Goal: Information Seeking & Learning: Learn about a topic

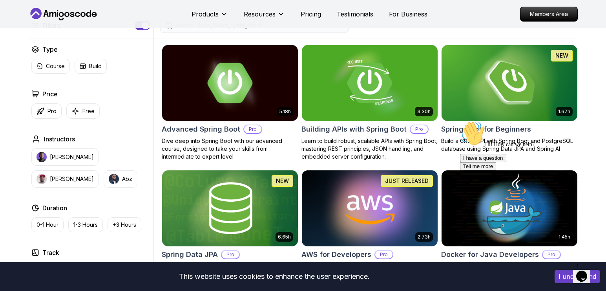
scroll to position [157, 0]
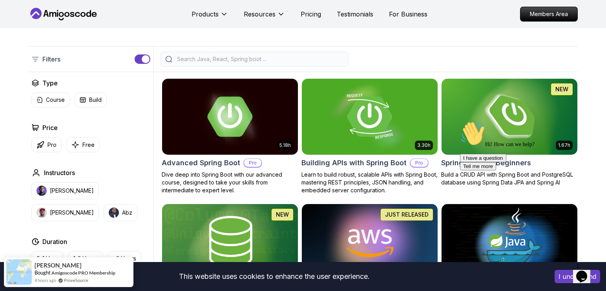
click at [471, 143] on div "Hi! How can we help? I have a question Tell me more" at bounding box center [530, 145] width 141 height 49
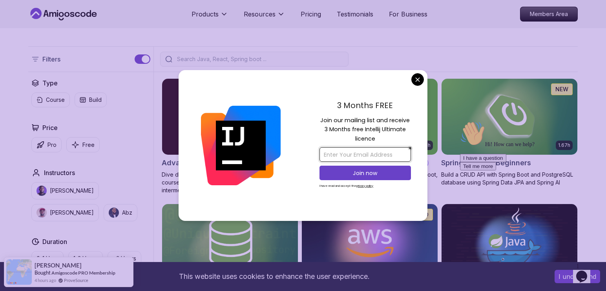
click at [370, 158] on input "email" at bounding box center [364, 154] width 91 height 15
type input "rhuan.a"
click at [358, 154] on input "rhuan.a" at bounding box center [364, 154] width 91 height 15
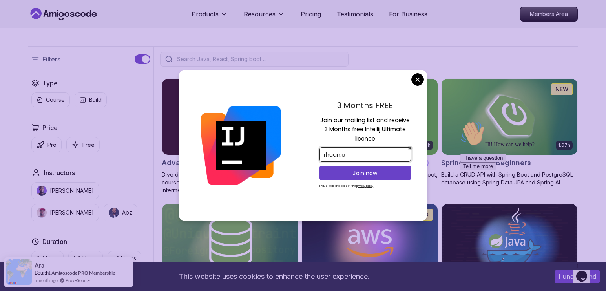
click at [358, 154] on input "rhuan.a" at bounding box center [364, 154] width 91 height 15
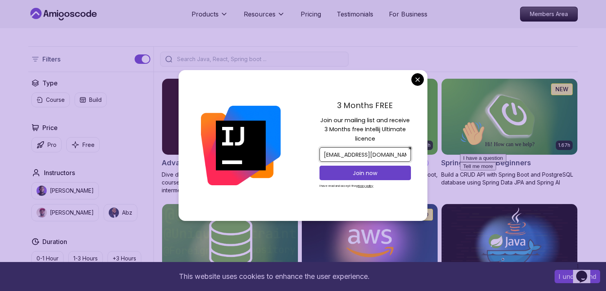
type input "rhuan.a@aluno.ifsp.edu.br"
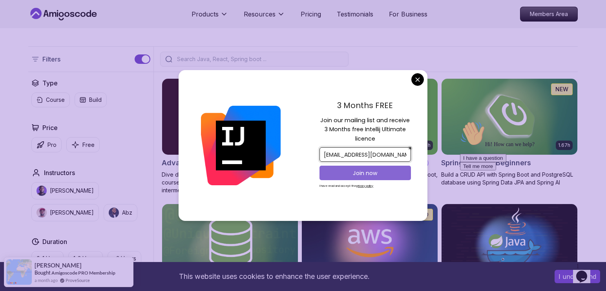
click at [355, 178] on button "Join now" at bounding box center [364, 173] width 91 height 15
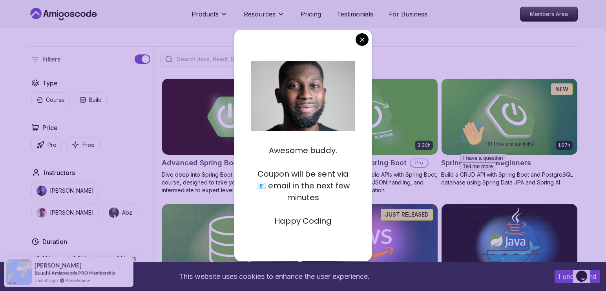
click at [292, 229] on div "Awesome buddy. Coupon will be sent via 📧 email in the next few minutes Happy Co…" at bounding box center [303, 182] width 105 height 99
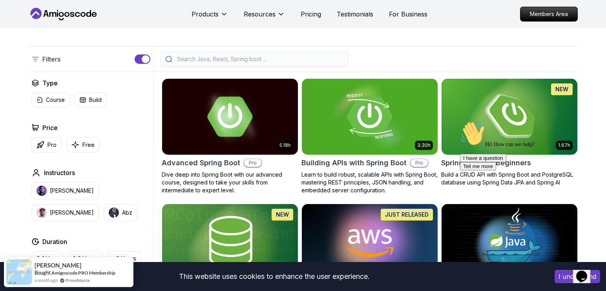
click at [508, 137] on div "Hi! How can we help? I have a question Tell me more" at bounding box center [530, 145] width 141 height 49
click at [484, 166] on div "Hi! How can we help? I have a question Tell me more" at bounding box center [530, 145] width 141 height 49
click at [479, 164] on div "Hi! How can we help? I have a question Tell me more" at bounding box center [530, 145] width 141 height 49
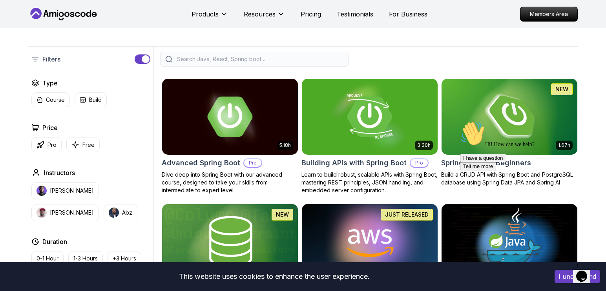
click at [477, 140] on div "Hi! How can we help? I have a question Tell me more" at bounding box center [530, 145] width 141 height 49
drag, startPoint x: 477, startPoint y: 140, endPoint x: 903, endPoint y: 284, distance: 448.9
click at [477, 140] on div "Hi! How can we help? I have a question Tell me more" at bounding box center [530, 145] width 141 height 49
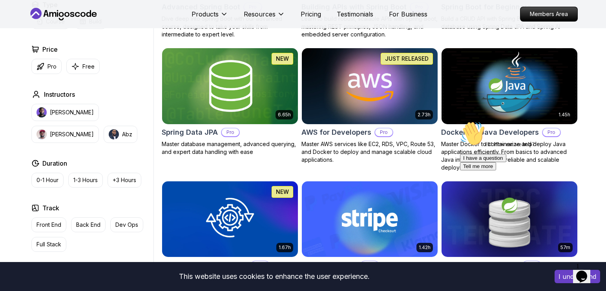
scroll to position [314, 0]
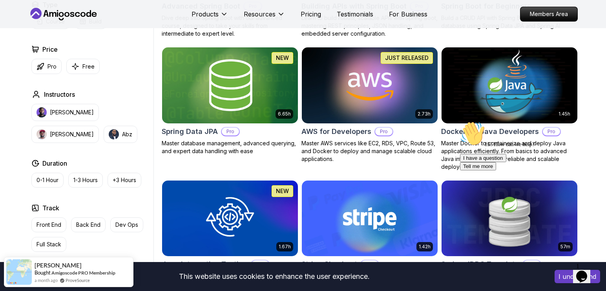
click at [507, 84] on img at bounding box center [509, 86] width 142 height 80
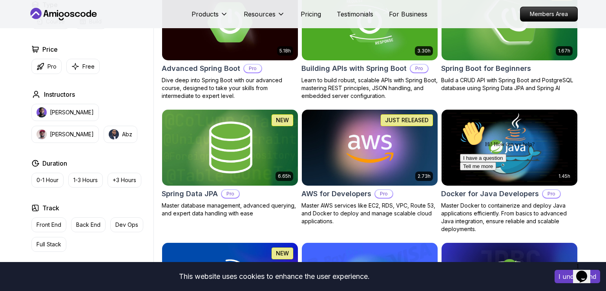
scroll to position [195, 0]
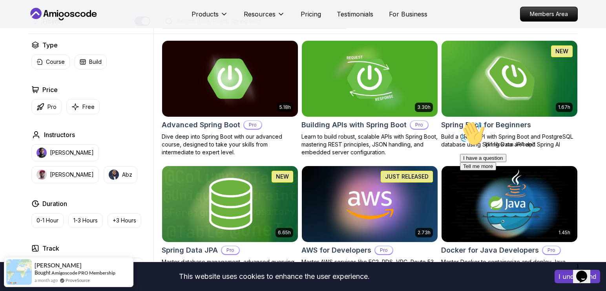
click at [495, 121] on div "Hi! How can we help? I have a question Tell me more" at bounding box center [530, 145] width 141 height 49
click at [513, 115] on img at bounding box center [509, 79] width 142 height 80
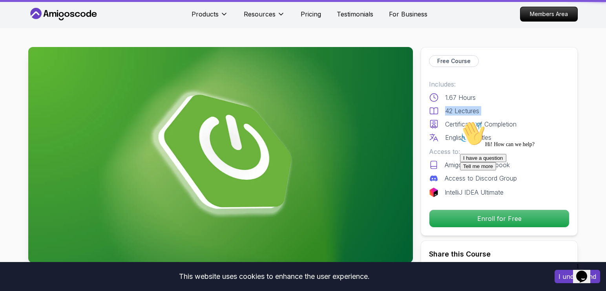
click at [513, 115] on div "42 Lectures" at bounding box center [499, 110] width 140 height 9
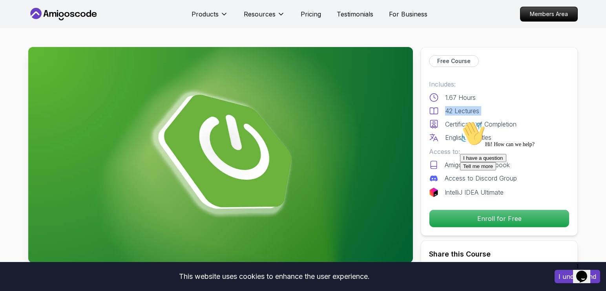
scroll to position [39, 0]
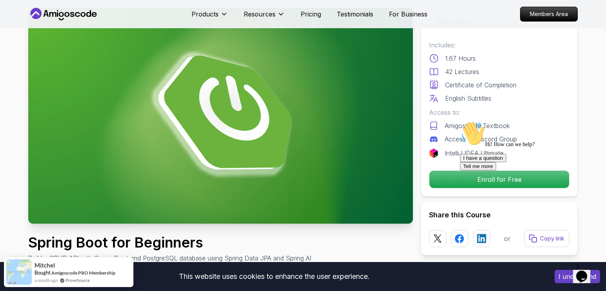
click at [486, 101] on p "English Subtitles" at bounding box center [468, 98] width 46 height 9
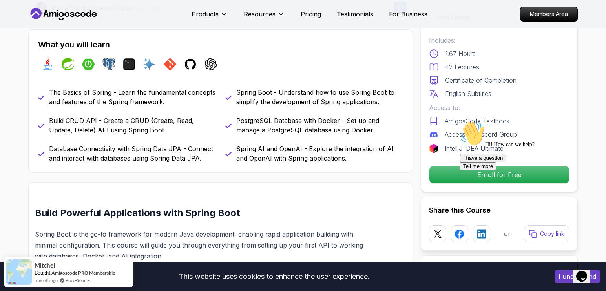
scroll to position [314, 0]
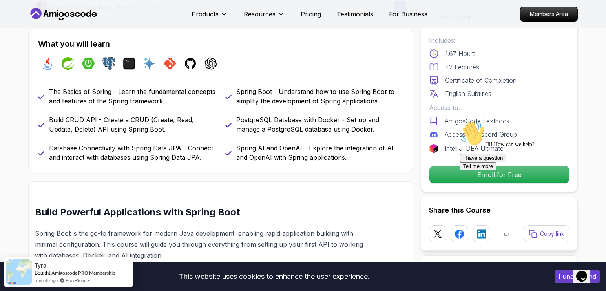
click at [502, 169] on div "Hi! How can we help? I have a question Tell me more" at bounding box center [530, 145] width 141 height 49
click at [499, 121] on div at bounding box center [530, 121] width 141 height 0
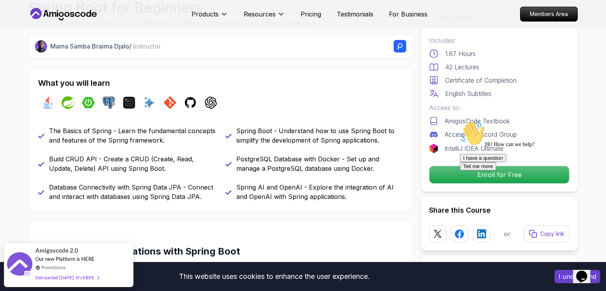
scroll to position [431, 0]
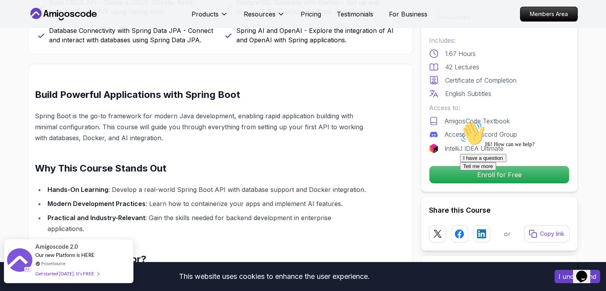
click at [84, 276] on div "Get started today. It's FREE" at bounding box center [67, 273] width 64 height 9
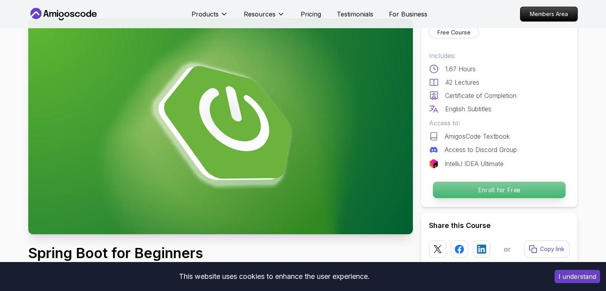
scroll to position [29, 0]
click at [442, 184] on p "Enroll for Free" at bounding box center [499, 190] width 133 height 16
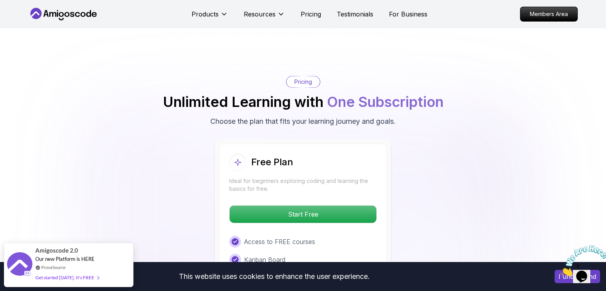
scroll to position [1540, 0]
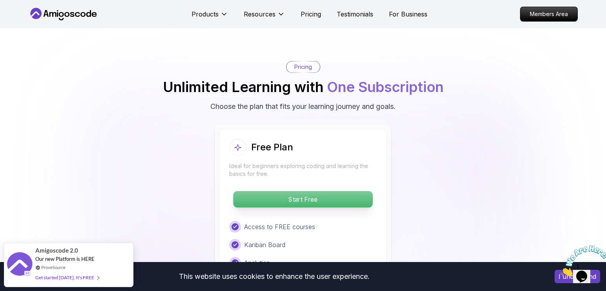
click at [337, 191] on p "Start Free" at bounding box center [302, 199] width 139 height 16
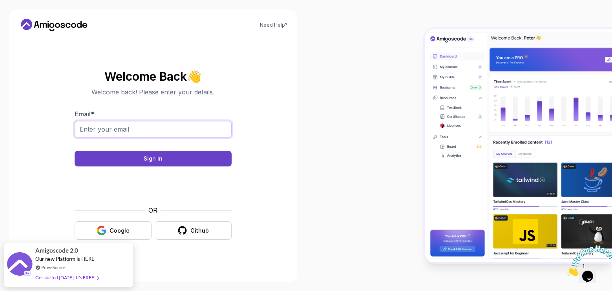
click at [126, 129] on input "Email *" at bounding box center [153, 129] width 157 height 16
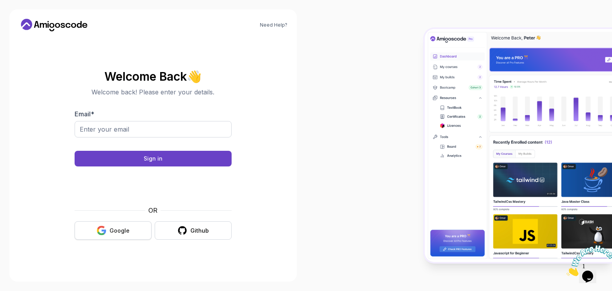
click at [104, 227] on icon "button" at bounding box center [100, 228] width 7 height 4
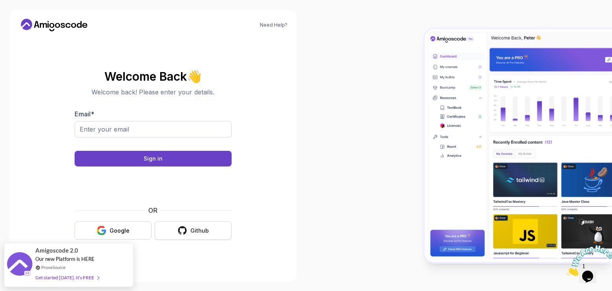
click at [188, 225] on button "Github" at bounding box center [193, 231] width 77 height 18
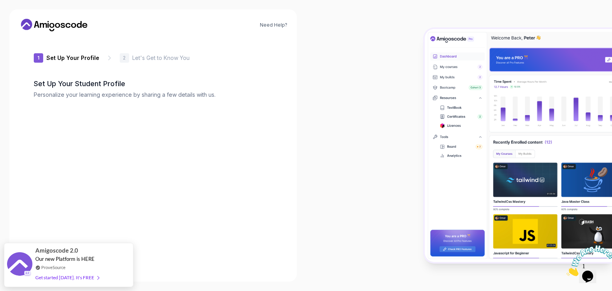
type input "silentcobra39110"
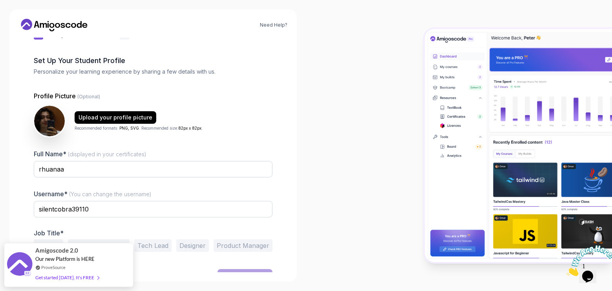
scroll to position [36, 0]
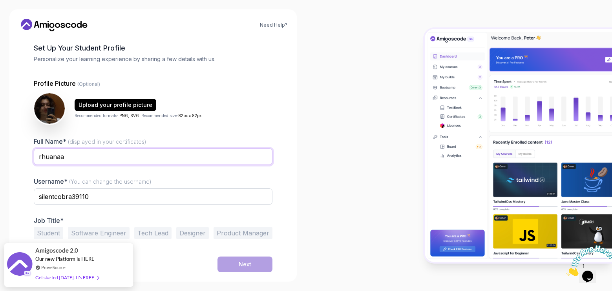
click at [55, 158] on input "rhuanaa" at bounding box center [153, 157] width 238 height 16
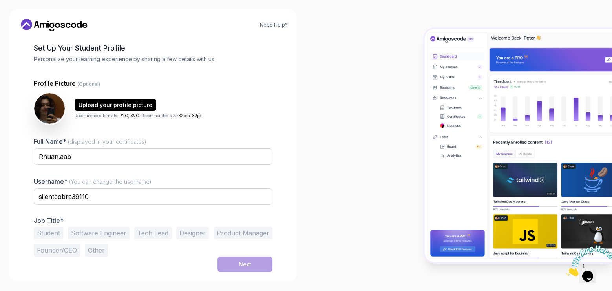
click at [53, 175] on div "Full Name* (displayed in your certificates) Rhuan.aab Username* (You can change…" at bounding box center [153, 197] width 238 height 120
drag, startPoint x: 70, startPoint y: 158, endPoint x: 57, endPoint y: 161, distance: 13.4
click at [57, 161] on input "Rhuan.aab" at bounding box center [153, 157] width 238 height 16
type input "Rhuan [PERSON_NAME] [PERSON_NAME]"
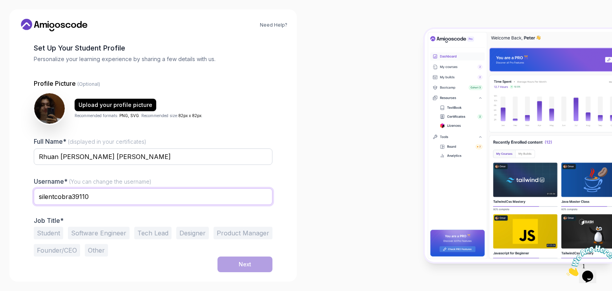
click at [94, 196] on input "silentcobra39110" at bounding box center [153, 197] width 238 height 16
type input "[DOMAIN_NAME]"
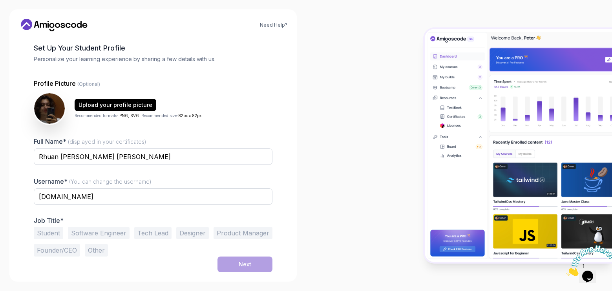
click at [90, 213] on div at bounding box center [153, 210] width 238 height 7
click at [61, 231] on button "Student" at bounding box center [48, 233] width 29 height 13
click at [75, 233] on button "Software Engineer" at bounding box center [99, 233] width 62 height 13
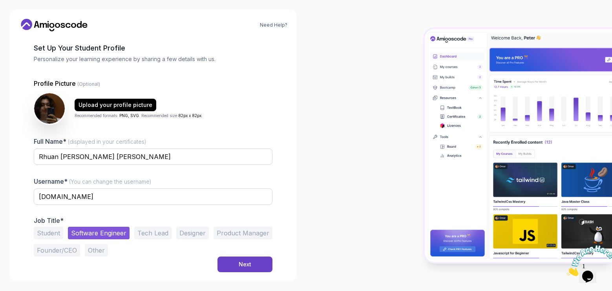
click at [51, 233] on button "Student" at bounding box center [48, 233] width 29 height 13
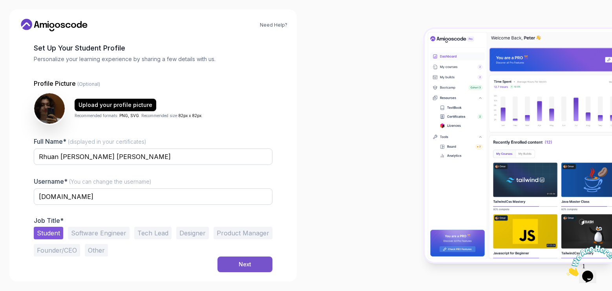
click at [240, 262] on div "Next" at bounding box center [244, 265] width 13 height 8
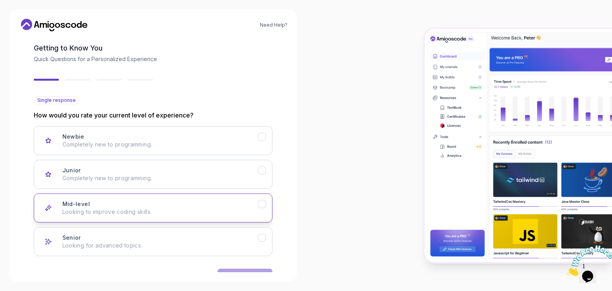
click at [110, 217] on button "Mid-level Looking to improve coding skills." at bounding box center [153, 208] width 238 height 29
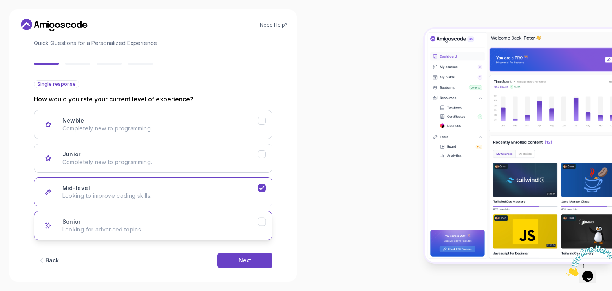
scroll to position [60, 0]
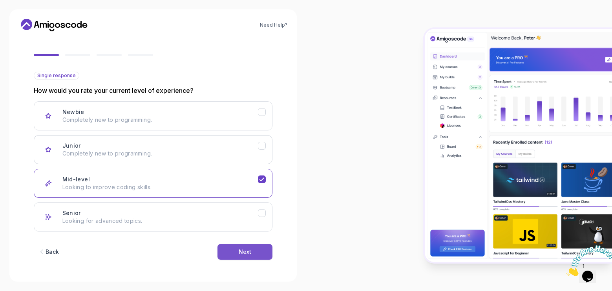
click at [246, 254] on div "Next" at bounding box center [244, 252] width 13 height 8
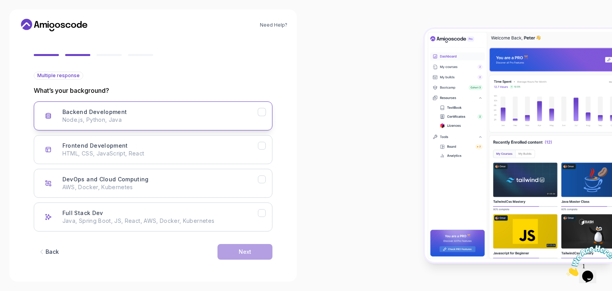
click at [131, 119] on p "Node.js, Python, Java" at bounding box center [159, 120] width 195 height 8
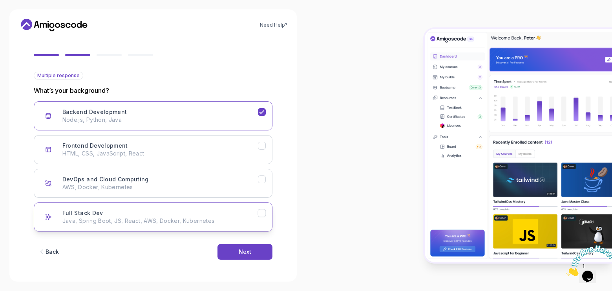
click at [194, 218] on p "Java, Spring Boot, JS, React, AWS, Docker, Kubernetes" at bounding box center [159, 221] width 195 height 8
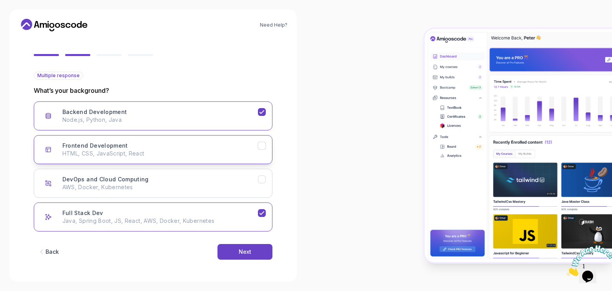
click at [178, 149] on div "Frontend Development HTML, CSS, JavaScript, React" at bounding box center [159, 150] width 195 height 16
click at [188, 146] on div "Frontend Development HTML, CSS, JavaScript, React" at bounding box center [159, 150] width 195 height 16
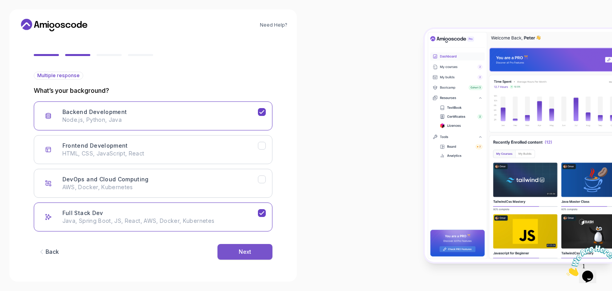
click at [247, 257] on button "Next" at bounding box center [244, 252] width 55 height 16
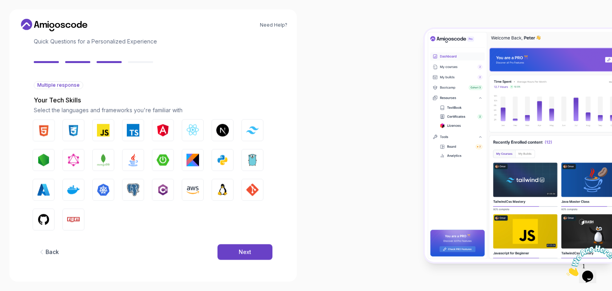
scroll to position [51, 0]
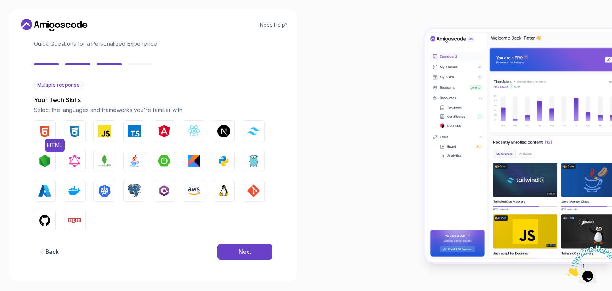
click at [48, 141] on span "HTML" at bounding box center [55, 145] width 20 height 13
click at [78, 134] on img "button" at bounding box center [74, 131] width 13 height 13
click at [102, 129] on img "button" at bounding box center [104, 131] width 13 height 13
click at [135, 133] on img "button" at bounding box center [134, 131] width 13 height 13
click at [137, 134] on img "button" at bounding box center [134, 131] width 13 height 13
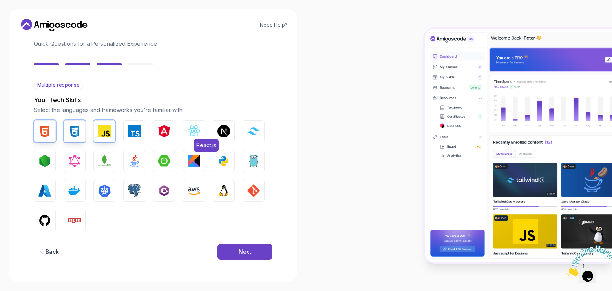
click at [198, 134] on img "button" at bounding box center [194, 131] width 13 height 13
click at [231, 163] on button "Python" at bounding box center [224, 161] width 22 height 22
click at [253, 199] on button "GIT" at bounding box center [253, 191] width 22 height 22
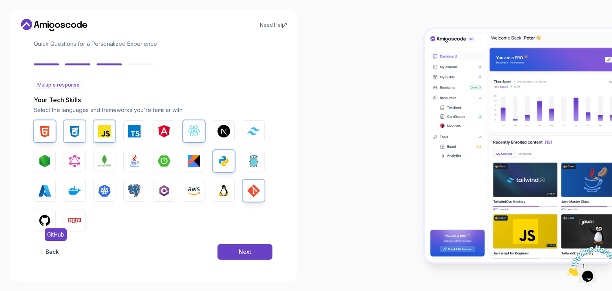
click at [41, 220] on img "button" at bounding box center [44, 221] width 13 height 13
click at [69, 230] on button "Npm" at bounding box center [75, 221] width 22 height 22
click at [215, 191] on button "Linux" at bounding box center [224, 191] width 22 height 22
click at [136, 165] on img "button" at bounding box center [134, 161] width 13 height 13
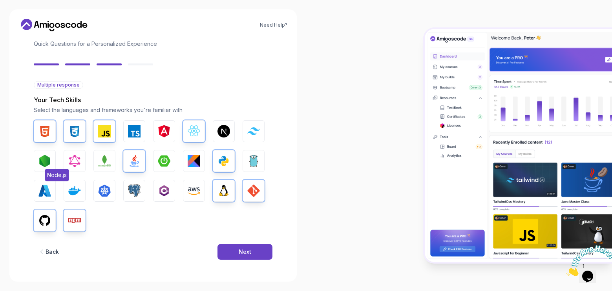
click at [46, 162] on img "button" at bounding box center [44, 161] width 13 height 13
click at [137, 197] on img "button" at bounding box center [134, 191] width 13 height 13
click at [245, 260] on button "Next" at bounding box center [244, 252] width 55 height 16
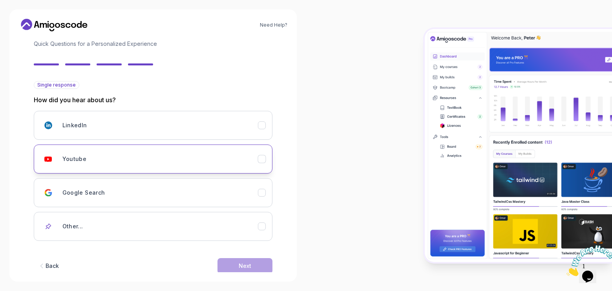
click at [114, 154] on div "Youtube" at bounding box center [159, 159] width 195 height 16
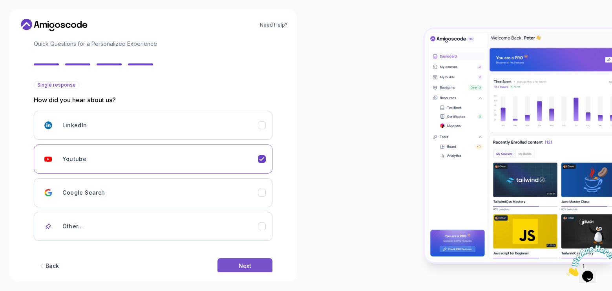
click at [243, 261] on button "Next" at bounding box center [244, 266] width 55 height 16
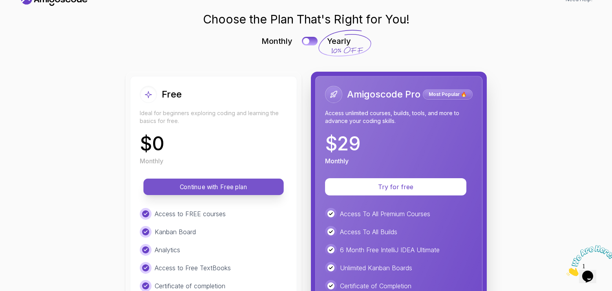
scroll to position [39, 0]
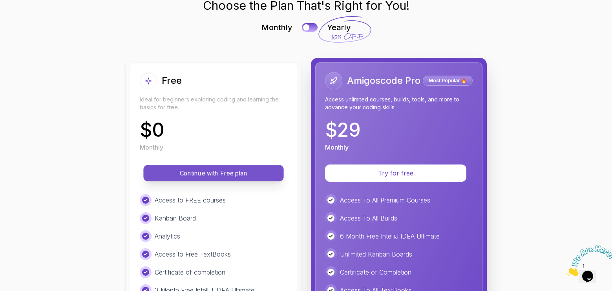
click at [203, 167] on button "Continue with Free plan" at bounding box center [213, 173] width 140 height 16
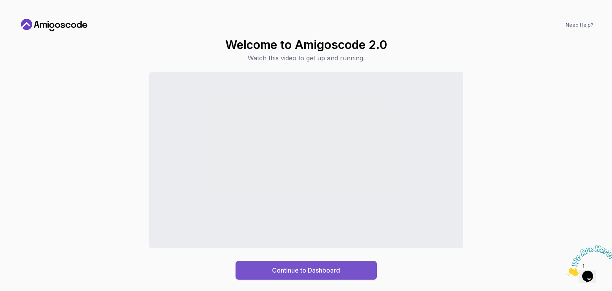
click at [358, 273] on button "Continue to Dashboard" at bounding box center [305, 270] width 141 height 19
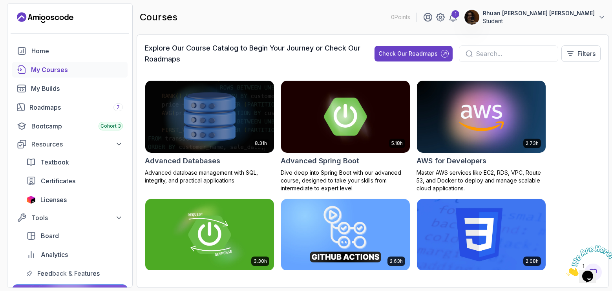
click at [478, 52] on input "text" at bounding box center [513, 53] width 76 height 9
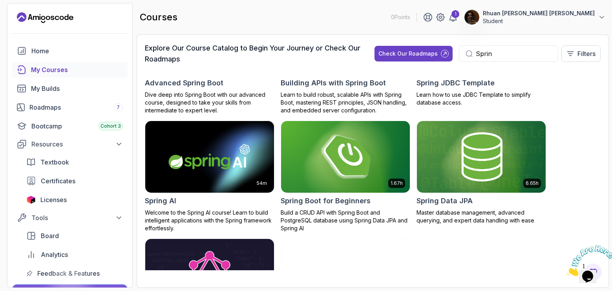
scroll to position [78, 0]
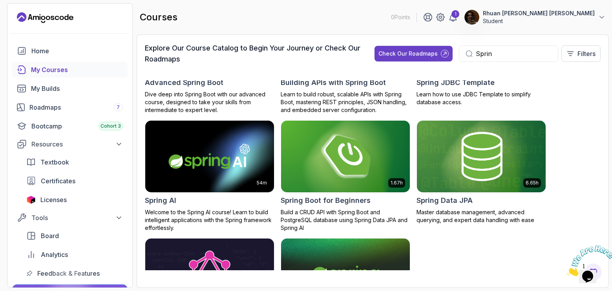
type input "Sprin"
click at [342, 160] on img at bounding box center [345, 157] width 135 height 76
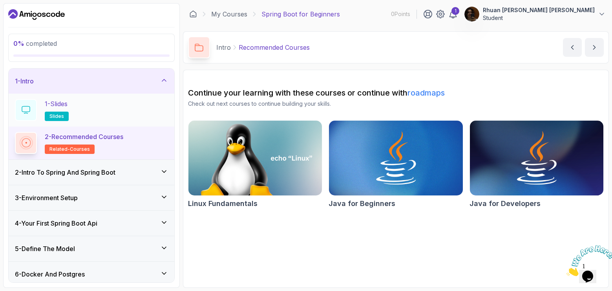
click at [123, 107] on div "1 - Slides slides" at bounding box center [91, 110] width 153 height 22
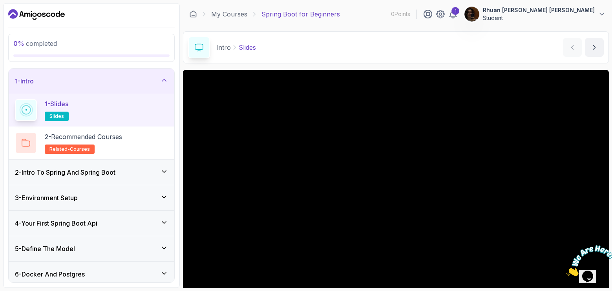
click at [104, 165] on div "2 - Intro To Spring And Spring Boot" at bounding box center [92, 172] width 166 height 25
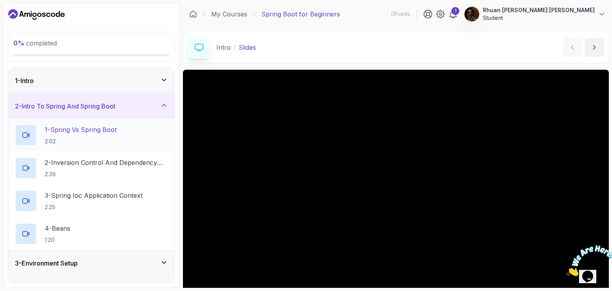
click at [98, 137] on h2 "1 - Spring Vs Spring Boot 2:02" at bounding box center [81, 135] width 72 height 20
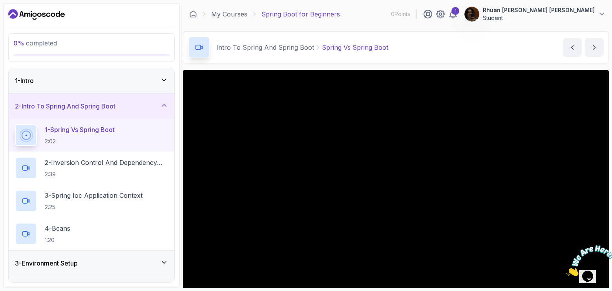
scroll to position [39, 0]
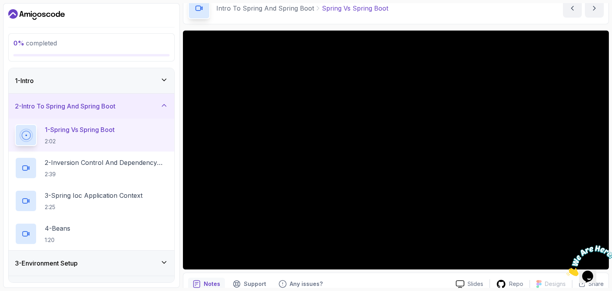
click at [79, 84] on div "1 - Intro" at bounding box center [91, 80] width 153 height 9
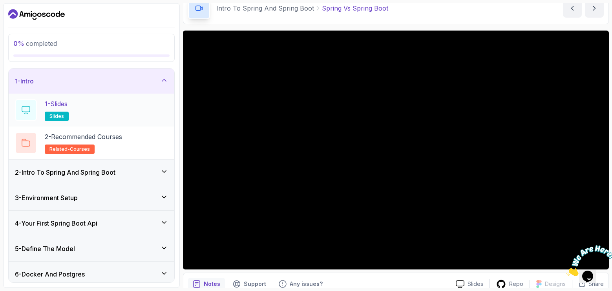
click at [81, 108] on div "1 - Slides slides" at bounding box center [91, 110] width 153 height 22
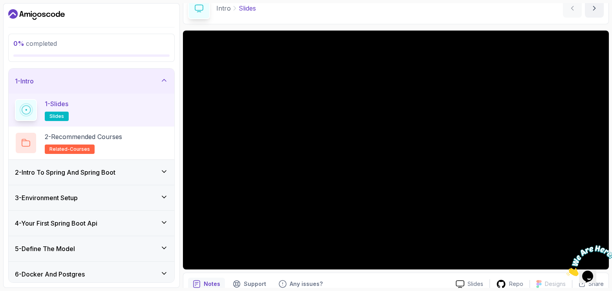
click at [108, 169] on h3 "2 - Intro To Spring And Spring Boot" at bounding box center [65, 172] width 100 height 9
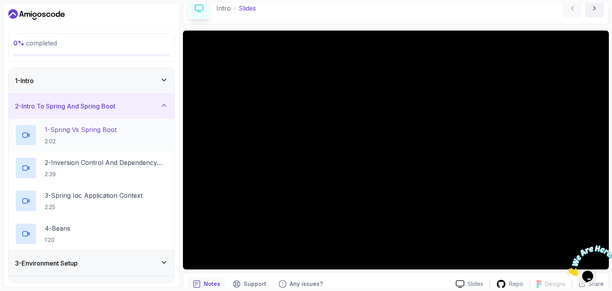
click at [114, 138] on p "2:02" at bounding box center [81, 142] width 72 height 8
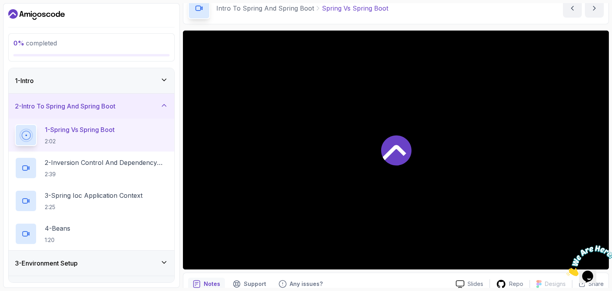
click at [356, 165] on div at bounding box center [396, 150] width 426 height 239
click at [566, 271] on icon "Close" at bounding box center [566, 274] width 0 height 7
click at [585, 265] on span "1" at bounding box center [583, 266] width 3 height 7
click at [593, 271] on icon "Opens Chat This icon Opens the chat window." at bounding box center [587, 277] width 13 height 13
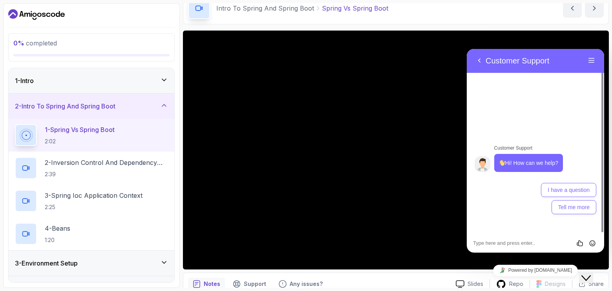
click at [590, 274] on div "Close Chat This icon closes the chat window." at bounding box center [585, 278] width 9 height 9
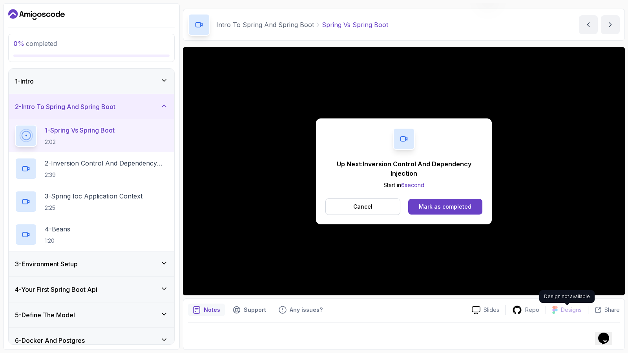
scroll to position [75, 0]
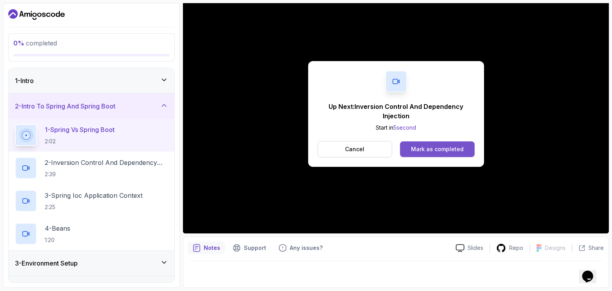
click at [436, 148] on div "Mark as completed" at bounding box center [437, 150] width 53 height 8
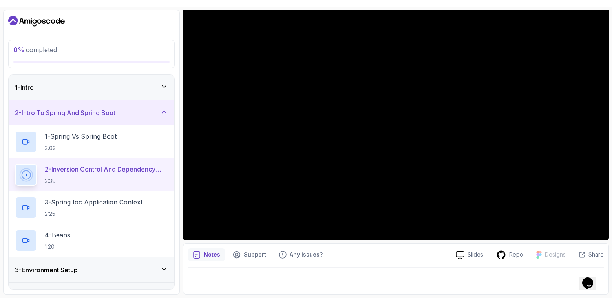
scroll to position [23, 0]
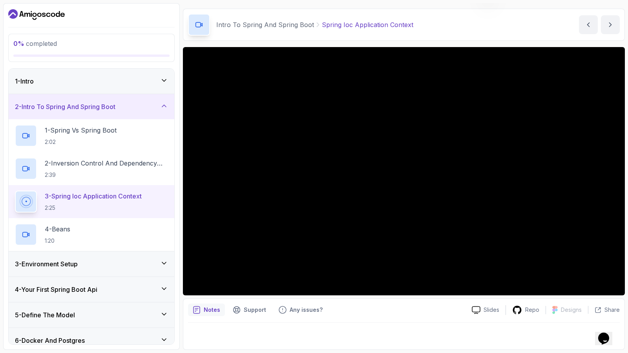
scroll to position [75, 0]
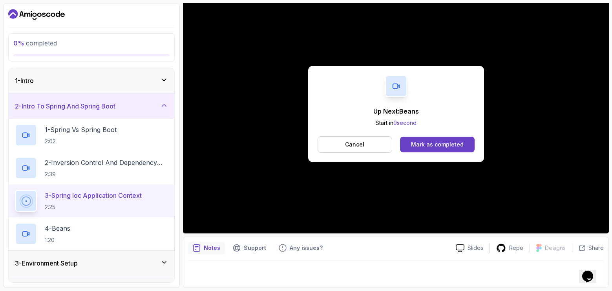
click at [591, 125] on div "Up Next: Beans Start in 9 second Cancel Mark as completed" at bounding box center [396, 114] width 426 height 239
click at [427, 146] on div "Mark as completed" at bounding box center [437, 145] width 53 height 8
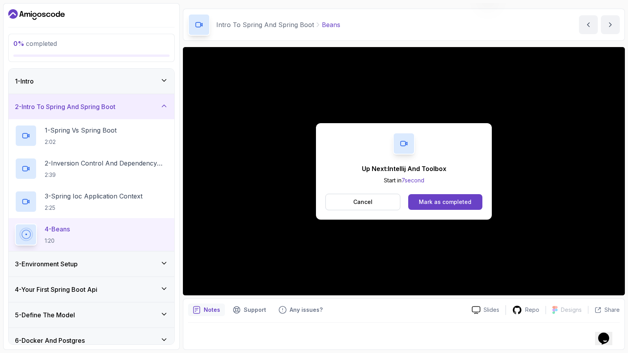
scroll to position [75, 0]
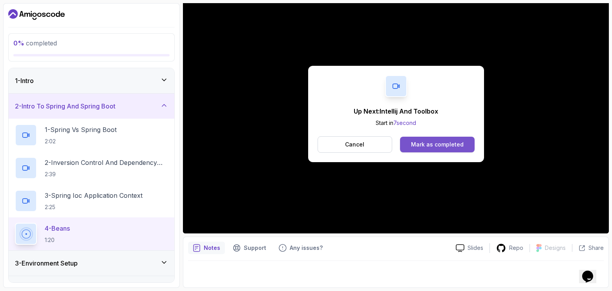
click at [435, 147] on div "Mark as completed" at bounding box center [437, 145] width 53 height 8
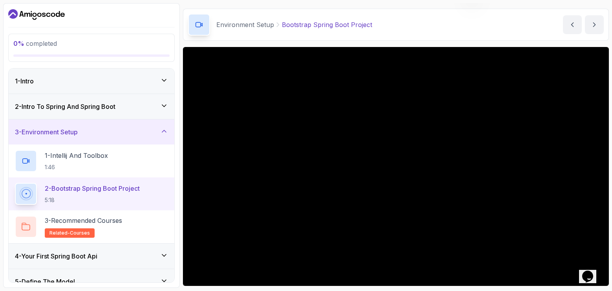
scroll to position [75, 0]
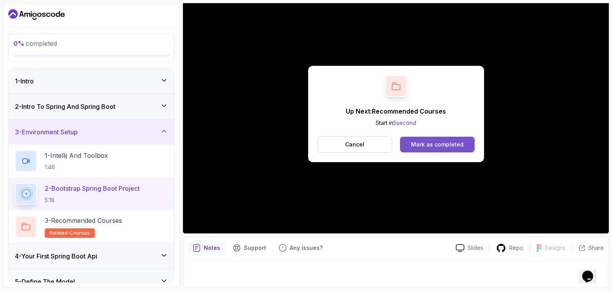
click at [422, 144] on div "Mark as completed" at bounding box center [437, 145] width 53 height 8
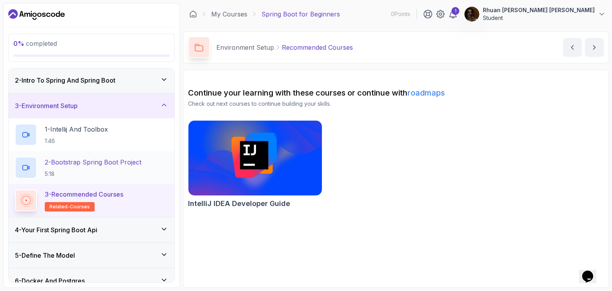
scroll to position [39, 0]
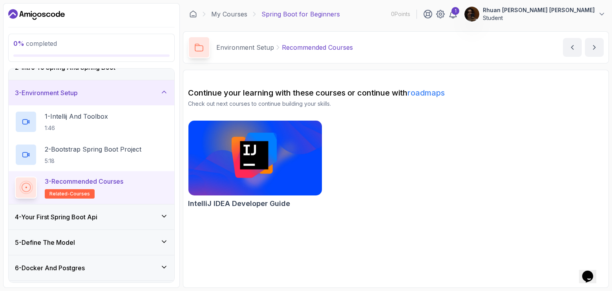
click at [106, 216] on div "4 - Your First Spring Boot Api" at bounding box center [91, 217] width 153 height 9
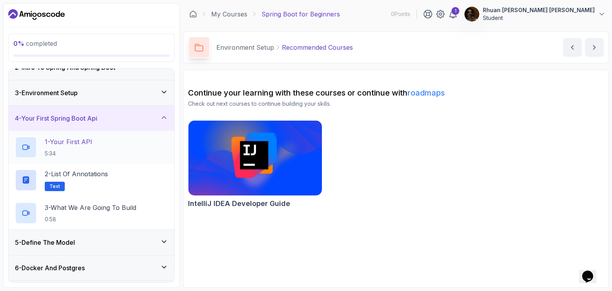
click at [106, 137] on div "1 - Your First API 5:34" at bounding box center [91, 148] width 153 height 22
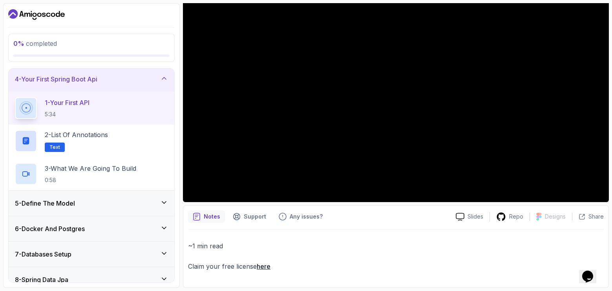
scroll to position [190, 0]
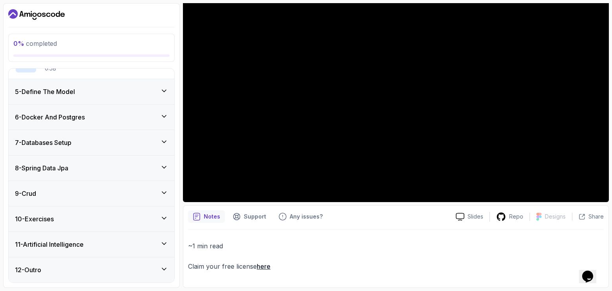
click at [81, 191] on div "9 - Crud" at bounding box center [91, 193] width 153 height 9
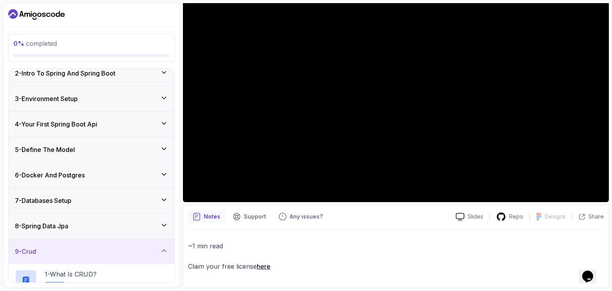
scroll to position [0, 0]
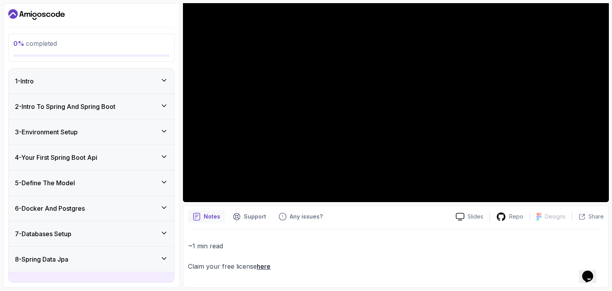
click at [76, 129] on h3 "3 - Environment Setup" at bounding box center [46, 131] width 63 height 9
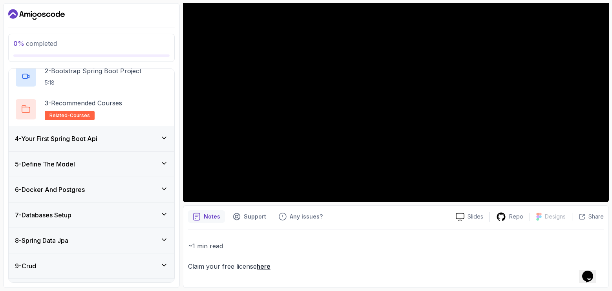
click at [84, 160] on div "5 - Define The Model" at bounding box center [91, 164] width 153 height 9
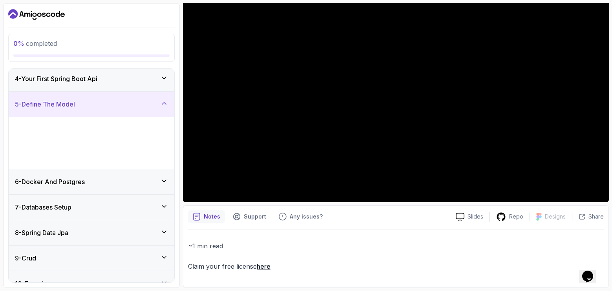
scroll to position [91, 0]
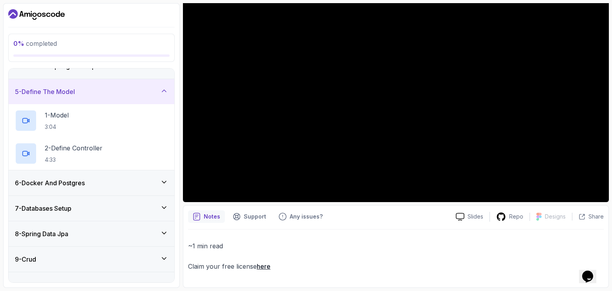
click at [67, 215] on div "7 - Databases Setup" at bounding box center [92, 208] width 166 height 25
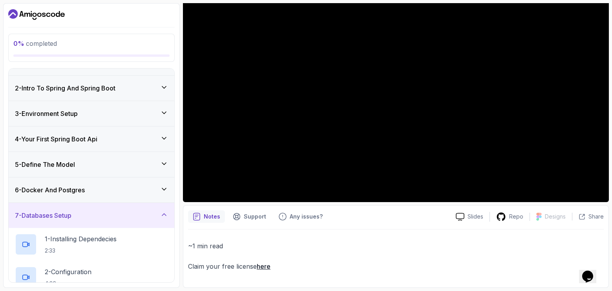
scroll to position [13, 0]
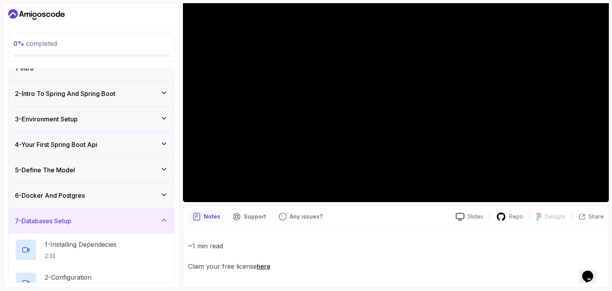
click at [86, 138] on div "4 - Your First Spring Boot Api" at bounding box center [92, 144] width 166 height 25
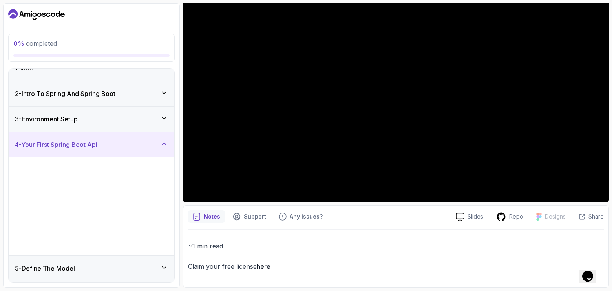
click at [78, 121] on h3 "3 - Environment Setup" at bounding box center [46, 119] width 63 height 9
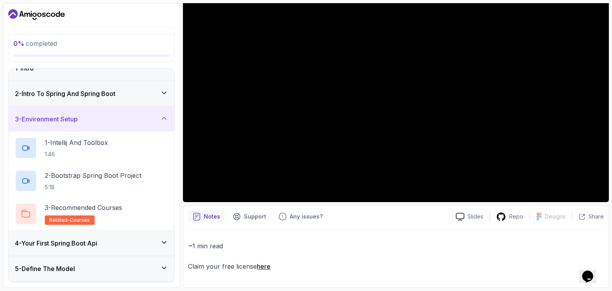
click at [83, 124] on div "3 - Environment Setup" at bounding box center [91, 119] width 153 height 9
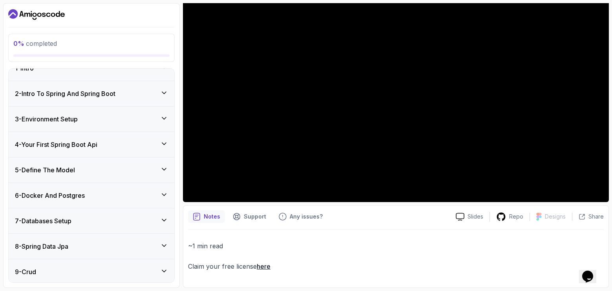
click at [91, 146] on h3 "4 - Your First Spring Boot Api" at bounding box center [56, 144] width 82 height 9
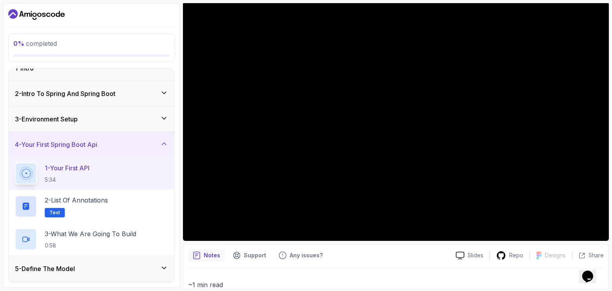
scroll to position [67, 0]
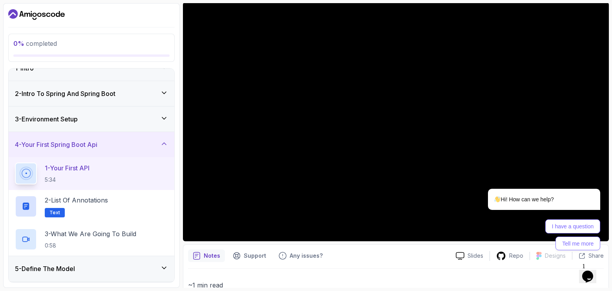
click at [150, 119] on div "3 - Environment Setup" at bounding box center [91, 119] width 153 height 9
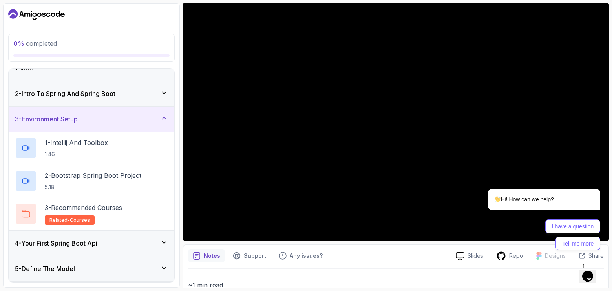
drag, startPoint x: 31, startPoint y: 147, endPoint x: 174, endPoint y: 115, distance: 147.0
click at [174, 115] on div "1 - Intro 2 - Intro To Spring And Spring Boot 3 - Environment Setup 1 - Intelli…" at bounding box center [91, 175] width 166 height 215
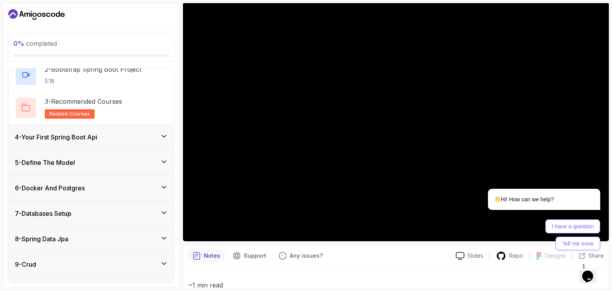
scroll to position [131, 0]
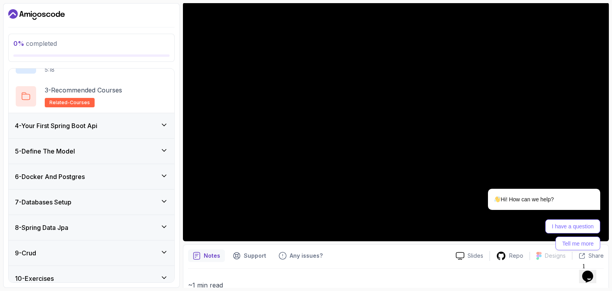
click at [35, 51] on div "0 % completed" at bounding box center [91, 48] width 156 height 18
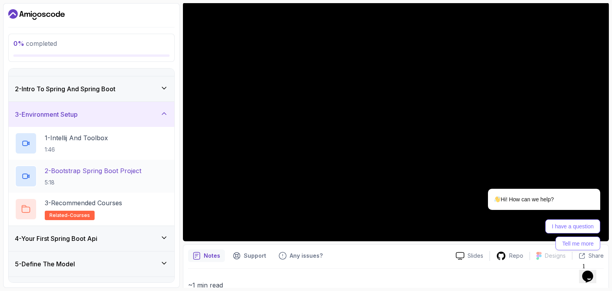
scroll to position [13, 0]
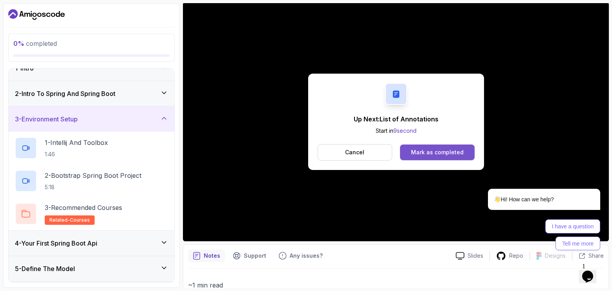
click at [426, 154] on div "Mark as completed" at bounding box center [437, 153] width 53 height 8
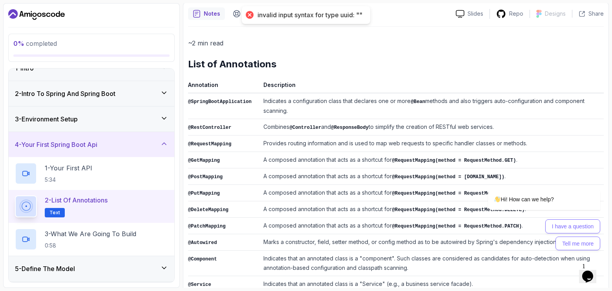
click at [323, 17] on div "invalid input syntax for type uuid: """ at bounding box center [309, 15] width 105 height 8
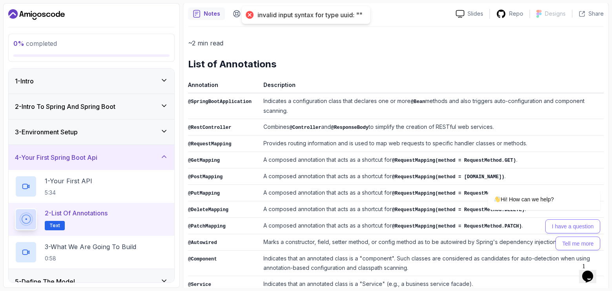
click at [45, 81] on div "1 - Intro" at bounding box center [91, 80] width 153 height 9
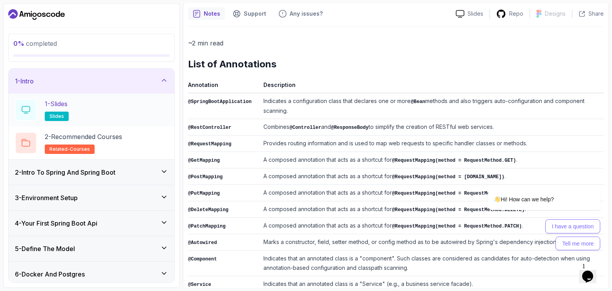
click at [95, 114] on div "1 - Slides slides" at bounding box center [91, 110] width 153 height 22
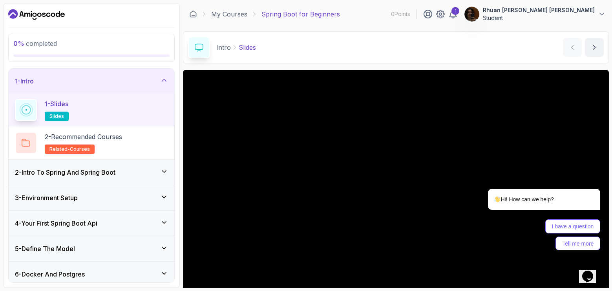
scroll to position [75, 0]
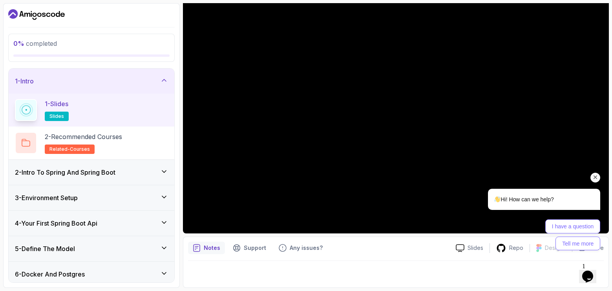
click at [593, 177] on icon "Chat attention grabber" at bounding box center [595, 177] width 7 height 7
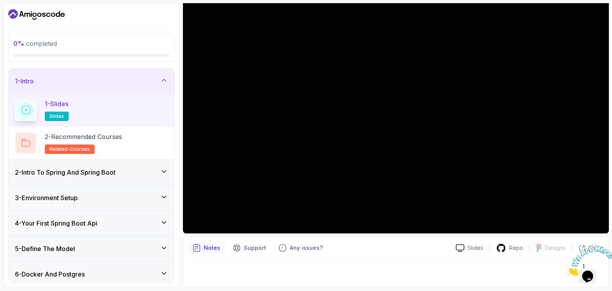
click at [391, 239] on div "Notes Support Any issues? Slides Repo Designs Design not available Share" at bounding box center [396, 262] width 426 height 51
click at [107, 145] on h2 "2 - Recommended Courses related-courses" at bounding box center [83, 143] width 77 height 22
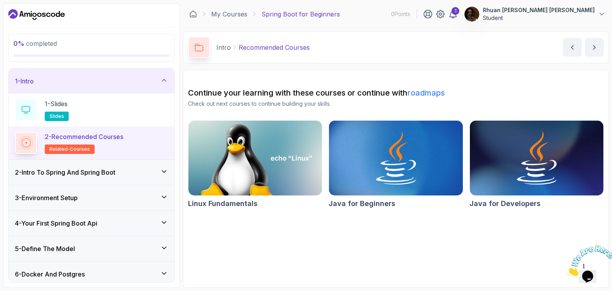
click at [112, 168] on h3 "2 - Intro To Spring And Spring Boot" at bounding box center [65, 172] width 100 height 9
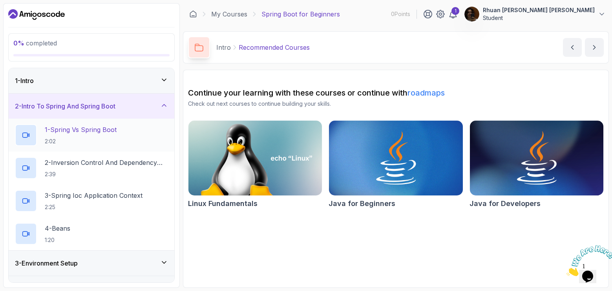
click at [115, 137] on h2 "1 - Spring Vs Spring Boot 2:02" at bounding box center [81, 135] width 72 height 20
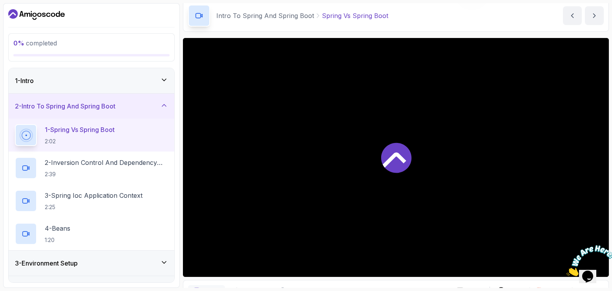
scroll to position [75, 0]
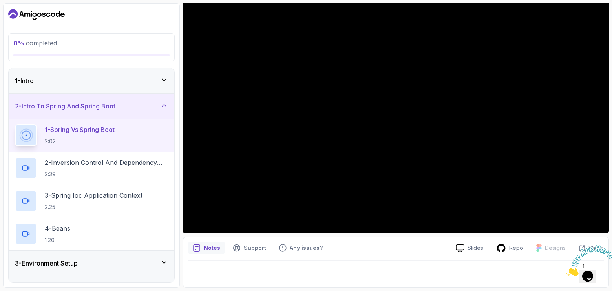
drag, startPoint x: 19, startPoint y: 133, endPoint x: 282, endPoint y: 257, distance: 290.8
click at [282, 257] on div "Notes Support Any issues? Slides Repo Designs Design not available Share" at bounding box center [396, 262] width 426 height 51
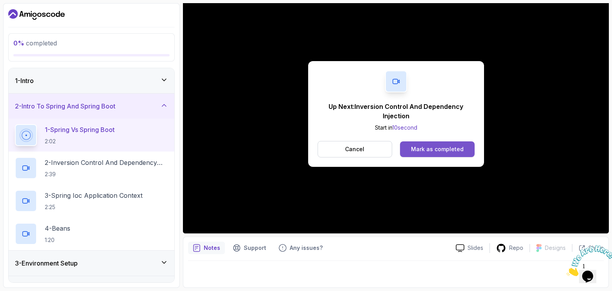
click at [447, 154] on button "Mark as completed" at bounding box center [437, 150] width 74 height 16
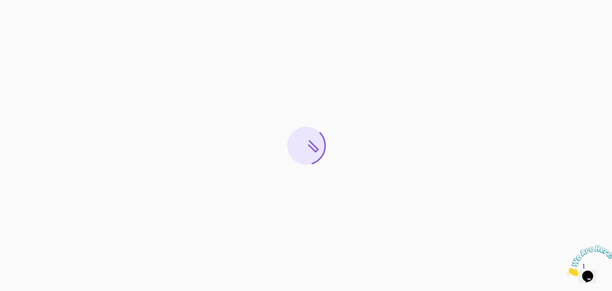
click at [594, 277] on img at bounding box center [590, 261] width 49 height 31
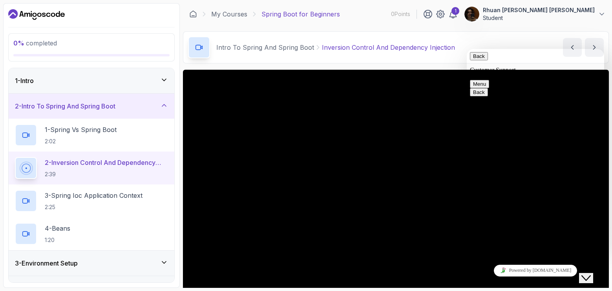
scroll to position [75, 0]
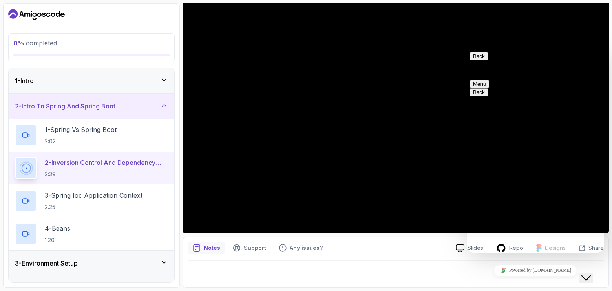
click at [590, 274] on icon "Close Chat This icon closes the chat window." at bounding box center [585, 278] width 9 height 9
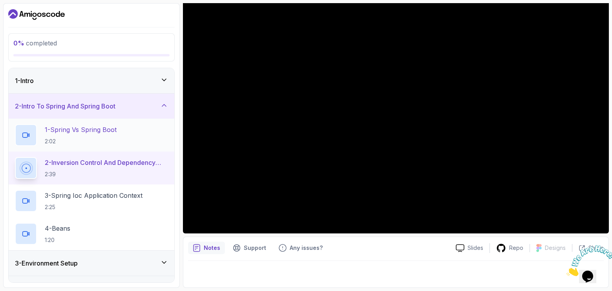
click at [99, 133] on p "1 - Spring Vs Spring Boot" at bounding box center [81, 129] width 72 height 9
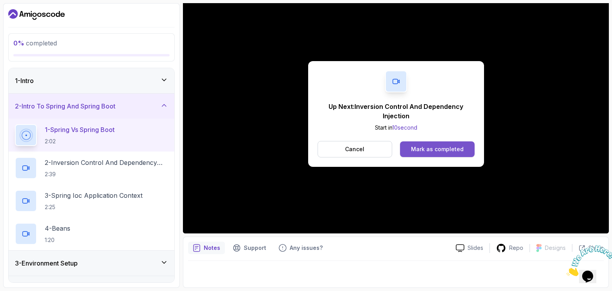
click at [458, 157] on button "Mark as completed" at bounding box center [437, 150] width 74 height 16
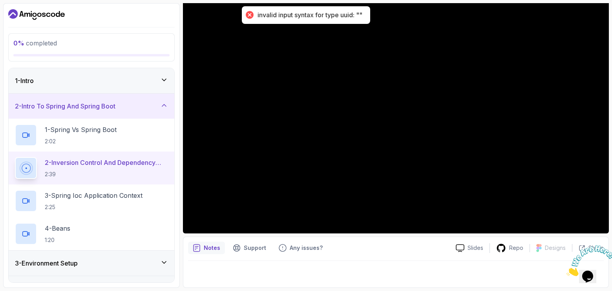
click at [47, 15] on icon "Dashboard" at bounding box center [48, 15] width 4 height 4
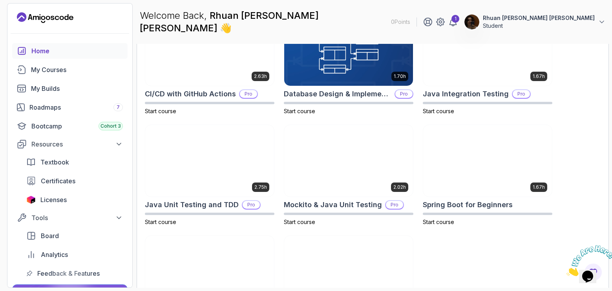
scroll to position [323, 0]
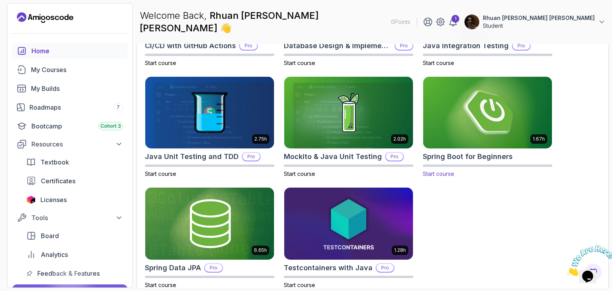
click at [440, 171] on span "Start course" at bounding box center [437, 174] width 31 height 7
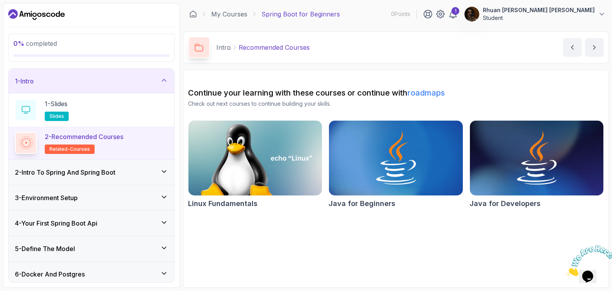
click at [93, 173] on h3 "2 - Intro To Spring And Spring Boot" at bounding box center [65, 172] width 100 height 9
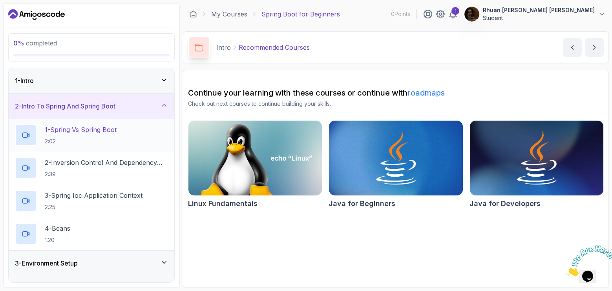
click at [117, 141] on p "2:02" at bounding box center [81, 142] width 72 height 8
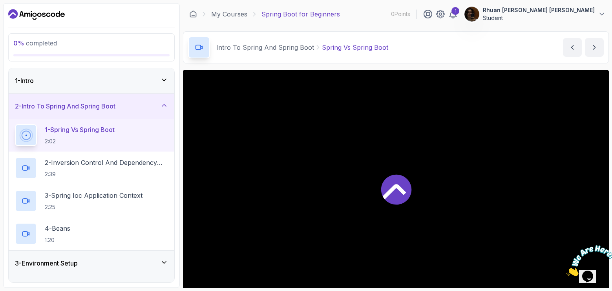
click at [393, 176] on iframe at bounding box center [396, 189] width 426 height 239
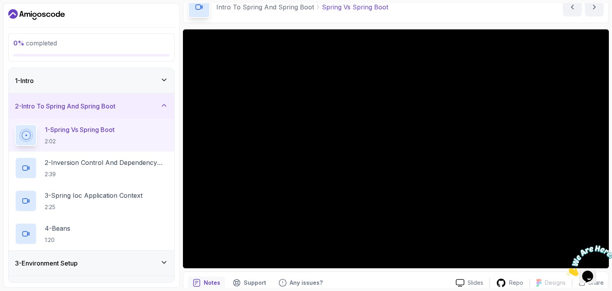
scroll to position [75, 0]
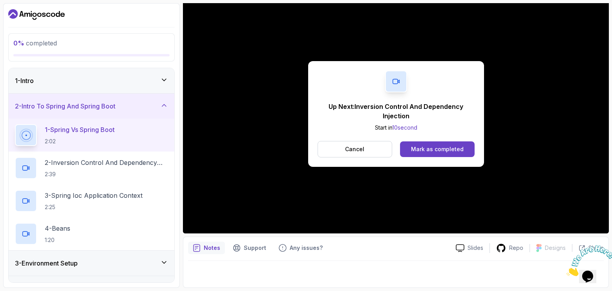
click at [452, 158] on div "Cancel Mark as completed" at bounding box center [395, 149] width 157 height 16
click at [447, 151] on div "Mark as completed" at bounding box center [437, 150] width 53 height 8
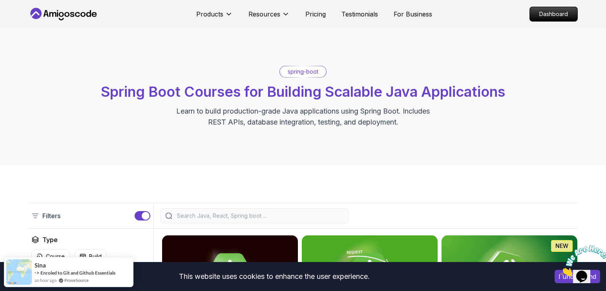
click at [299, 100] on span "Spring Boot Courses for Building Scalable Java Applications" at bounding box center [303, 91] width 404 height 17
click at [297, 73] on p "spring-boot" at bounding box center [303, 72] width 31 height 8
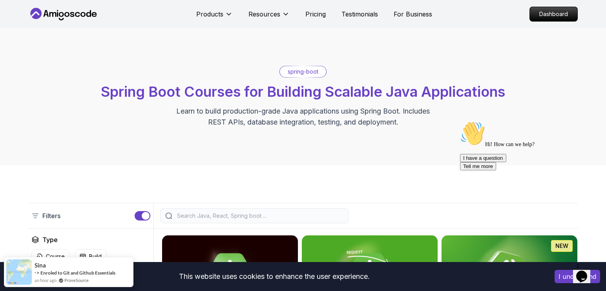
click at [289, 81] on div "spring-boot Spring Boot Courses for Building Scalable Java Applications Learn t…" at bounding box center [302, 97] width 549 height 62
click at [290, 78] on div "spring-boot Spring Boot Courses for Building Scalable Java Applications Learn t…" at bounding box center [302, 97] width 549 height 62
click at [294, 75] on p "spring-boot" at bounding box center [303, 72] width 31 height 8
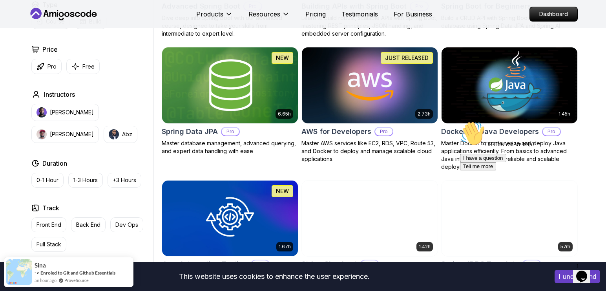
scroll to position [235, 0]
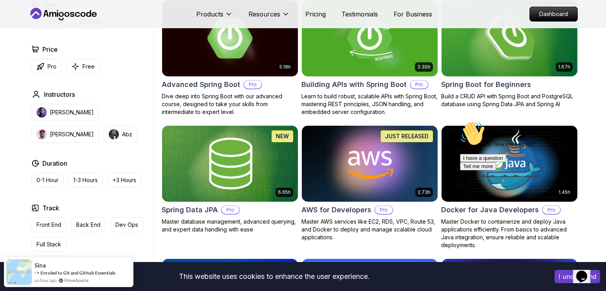
click at [460, 121] on icon "Chat attention grabber" at bounding box center [460, 121] width 0 height 0
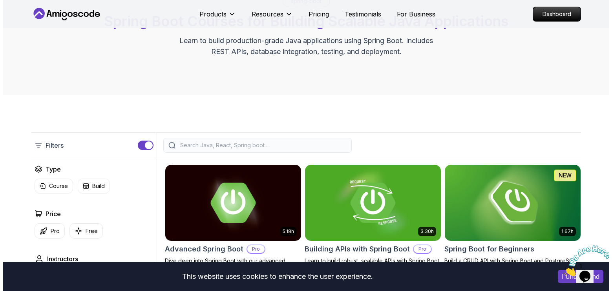
scroll to position [0, 0]
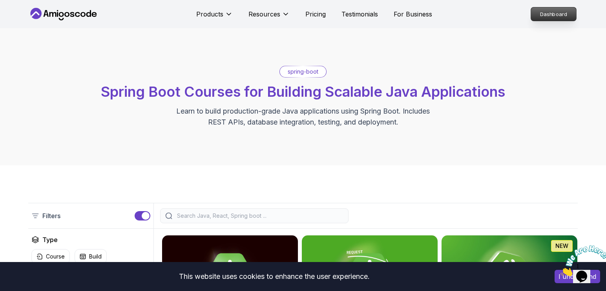
click at [555, 14] on p "Dashboard" at bounding box center [553, 13] width 45 height 13
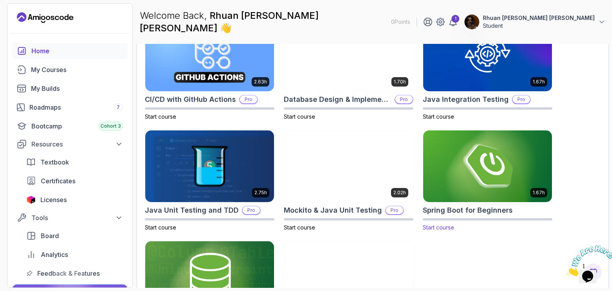
scroll to position [323, 0]
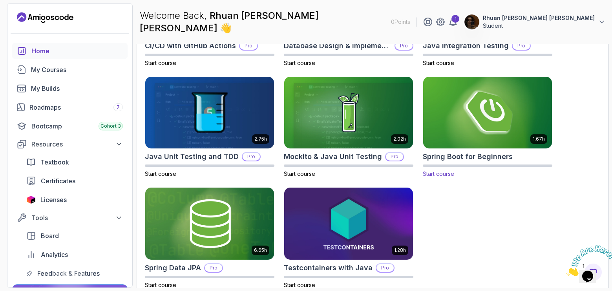
click at [466, 110] on img at bounding box center [487, 113] width 135 height 76
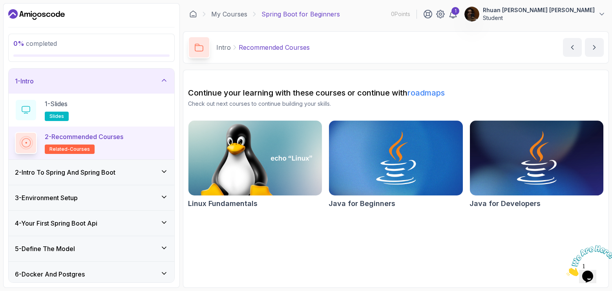
click at [71, 177] on div "2 - Intro To Spring And Spring Boot" at bounding box center [92, 172] width 166 height 25
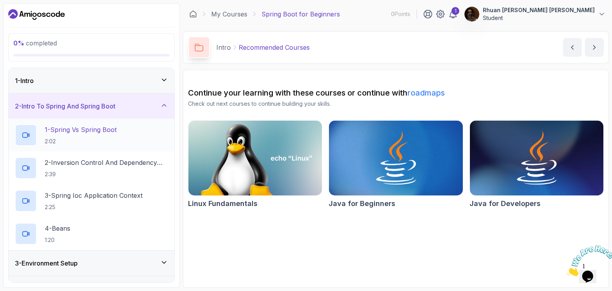
click at [111, 147] on div "1 - Spring Vs Spring Boot 2:02" at bounding box center [92, 135] width 166 height 33
click at [93, 137] on h2 "1 - Spring Vs Spring Boot 2:02" at bounding box center [81, 135] width 72 height 20
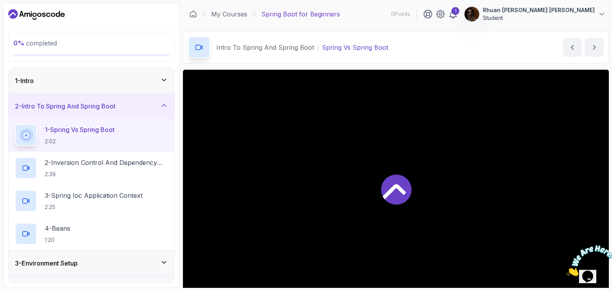
click at [104, 84] on div "1 - Intro" at bounding box center [91, 80] width 153 height 9
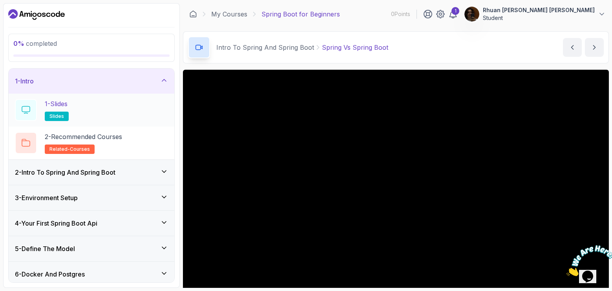
click at [116, 120] on div "1 - Slides slides" at bounding box center [91, 110] width 153 height 22
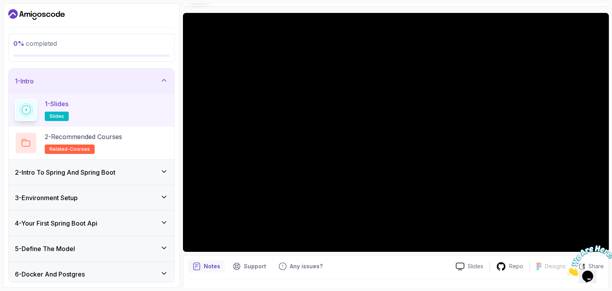
scroll to position [75, 0]
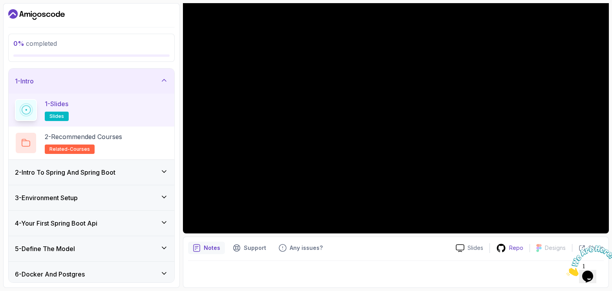
click at [519, 248] on p "Repo" at bounding box center [516, 248] width 14 height 8
click at [68, 182] on div "2 - Intro To Spring And Spring Boot" at bounding box center [92, 172] width 166 height 25
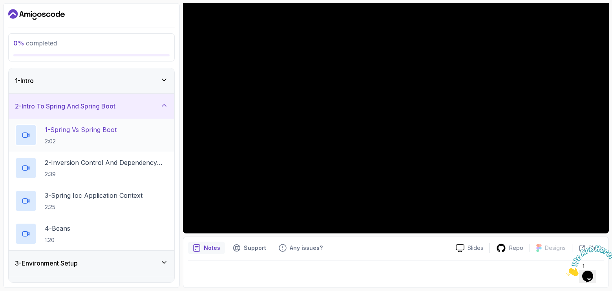
click at [78, 135] on h2 "1 - Spring Vs Spring Boot 2:02" at bounding box center [81, 135] width 72 height 20
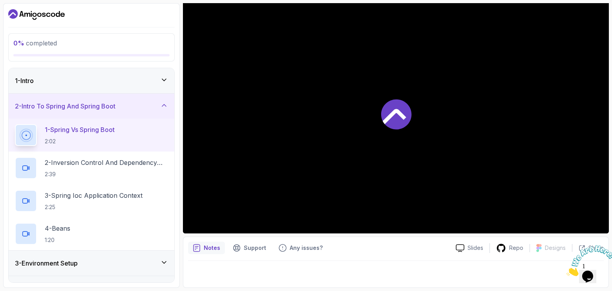
click at [395, 76] on div at bounding box center [396, 114] width 426 height 239
click at [406, 101] on icon at bounding box center [395, 113] width 31 height 31
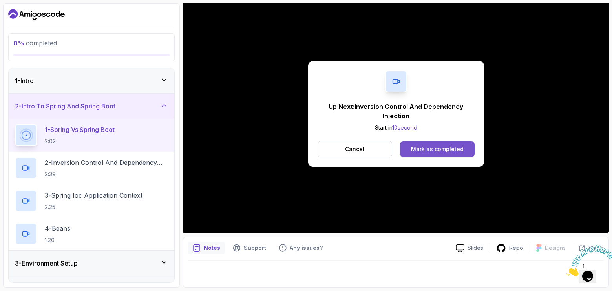
click at [437, 157] on button "Mark as completed" at bounding box center [437, 150] width 74 height 16
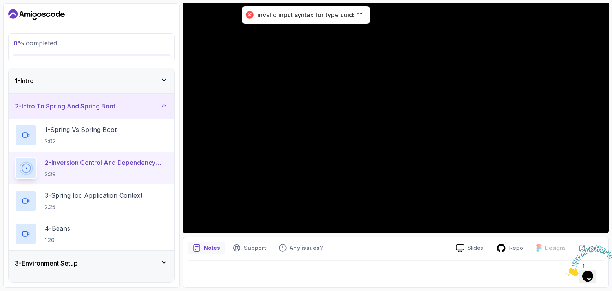
click at [27, 15] on icon "Dashboard" at bounding box center [27, 15] width 6 height 4
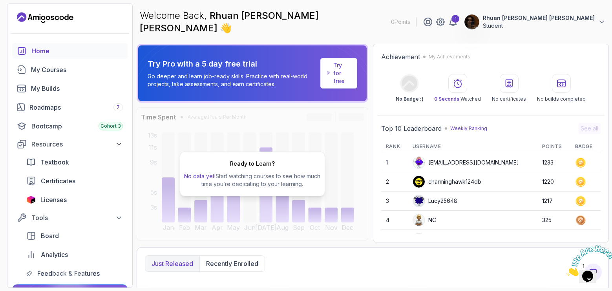
click at [47, 47] on div "Home" at bounding box center [76, 50] width 91 height 9
click at [48, 65] on link "My Courses" at bounding box center [69, 70] width 115 height 16
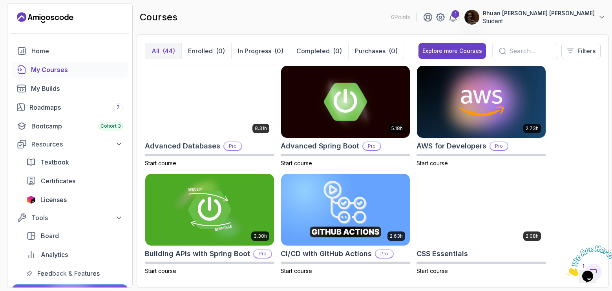
click at [48, 65] on link "My Courses" at bounding box center [69, 70] width 115 height 16
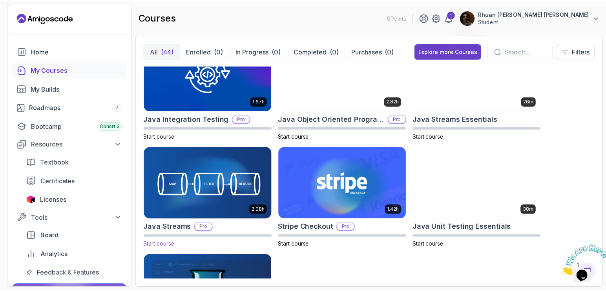
scroll to position [785, 0]
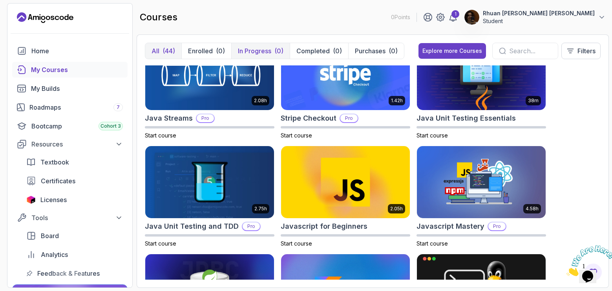
click at [248, 53] on p "In Progress" at bounding box center [254, 50] width 33 height 9
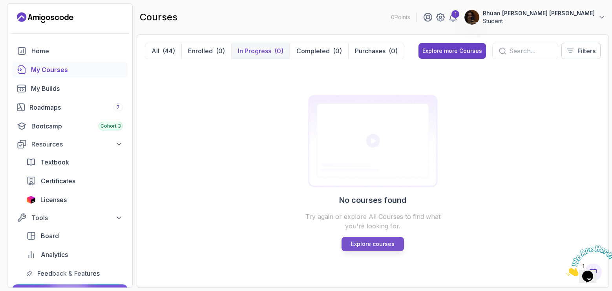
click at [378, 241] on p "Explore courses" at bounding box center [373, 244] width 44 height 8
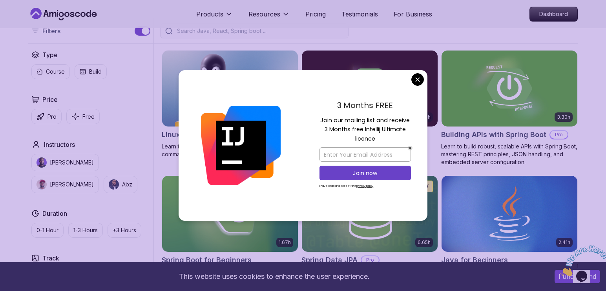
scroll to position [275, 0]
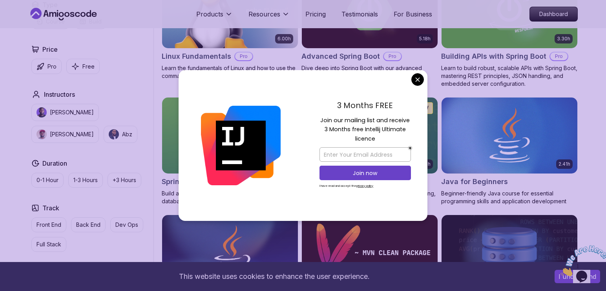
drag, startPoint x: 415, startPoint y: 84, endPoint x: 316, endPoint y: 121, distance: 105.8
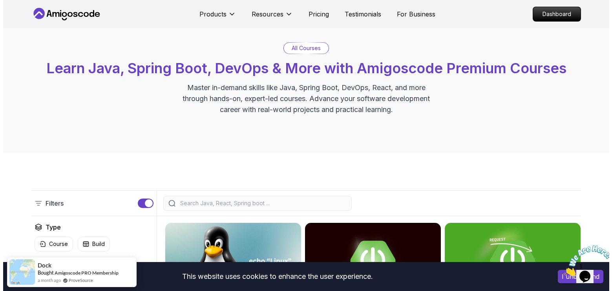
scroll to position [0, 0]
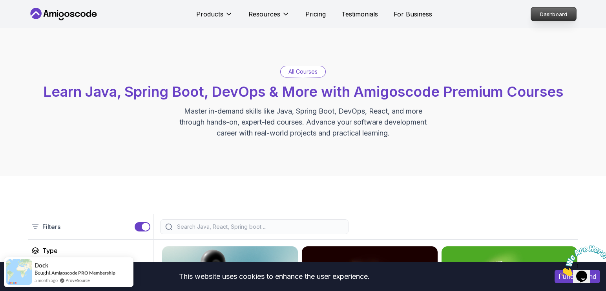
click at [537, 7] on p "Dashboard" at bounding box center [553, 13] width 45 height 13
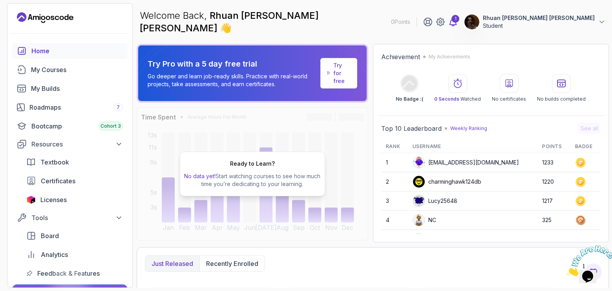
click at [457, 20] on icon at bounding box center [452, 21] width 9 height 9
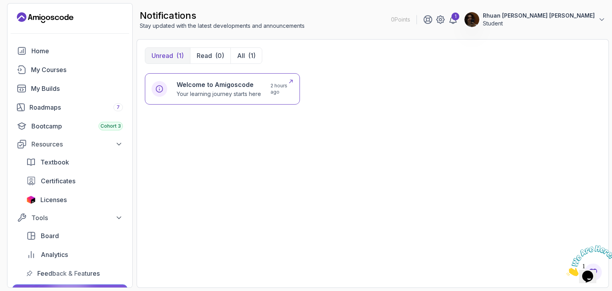
click at [194, 87] on h6 "Welcome to Amigoscode" at bounding box center [219, 84] width 84 height 9
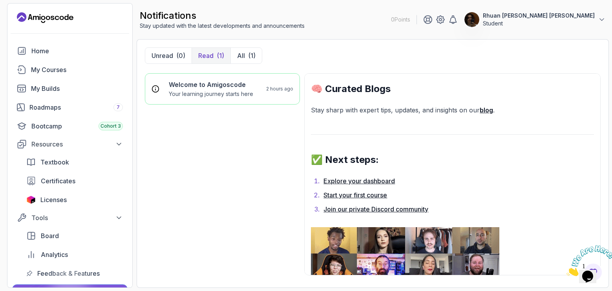
scroll to position [471, 0]
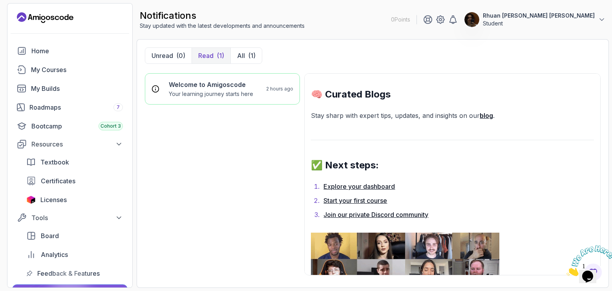
click at [374, 197] on link "Start your first course" at bounding box center [355, 201] width 64 height 8
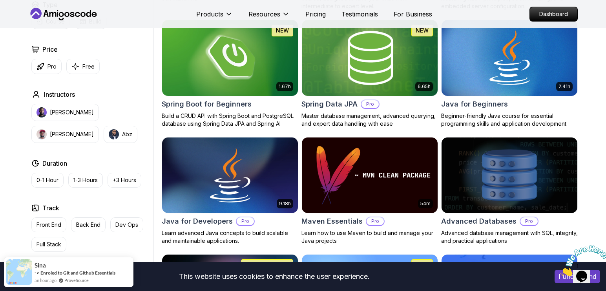
scroll to position [314, 0]
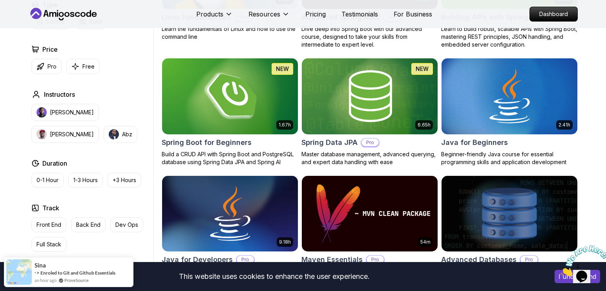
click at [243, 139] on h2 "Spring Boot for Beginners" at bounding box center [207, 142] width 90 height 11
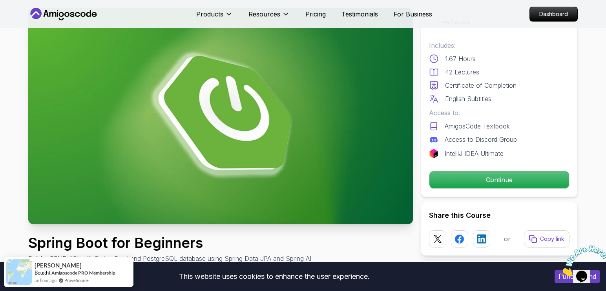
scroll to position [39, 0]
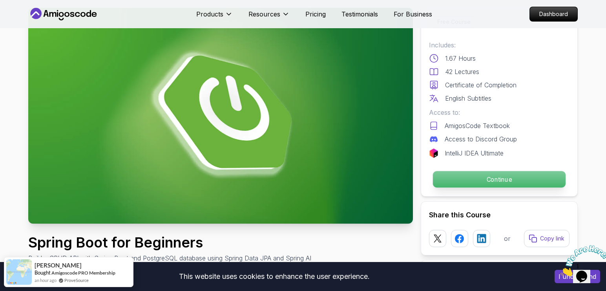
click at [474, 175] on p "Continue" at bounding box center [499, 179] width 133 height 16
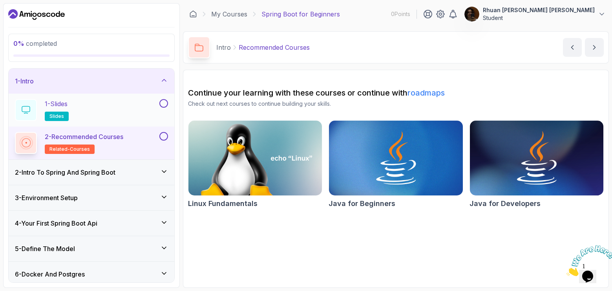
click at [166, 108] on button "1 - Slides slides" at bounding box center [91, 110] width 153 height 22
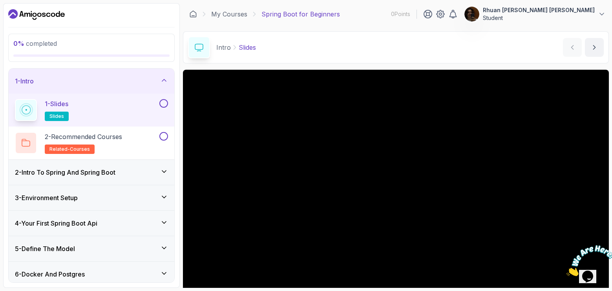
click at [163, 104] on button at bounding box center [163, 103] width 9 height 9
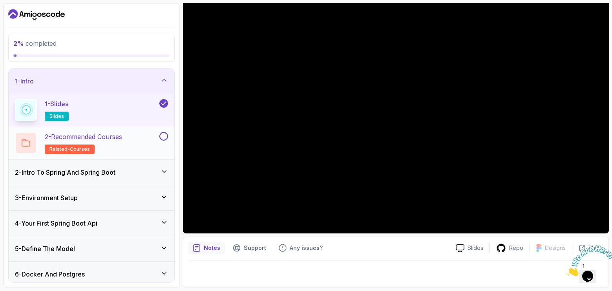
click at [146, 136] on div "2 - Recommended Courses related-courses" at bounding box center [86, 143] width 143 height 22
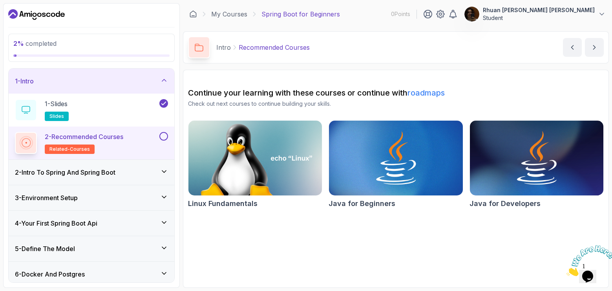
click at [162, 137] on button at bounding box center [163, 136] width 9 height 9
click at [144, 176] on div "2 - Intro To Spring And Spring Boot" at bounding box center [91, 172] width 153 height 9
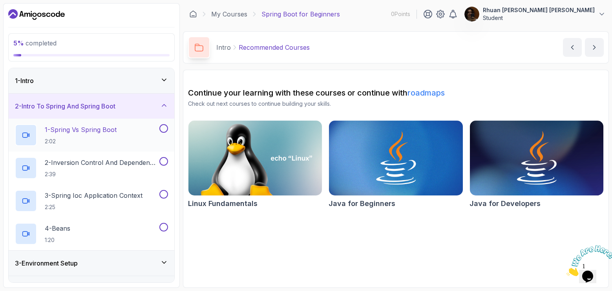
click at [136, 134] on div "1 - Spring Vs Spring Boot 2:02" at bounding box center [86, 135] width 143 height 22
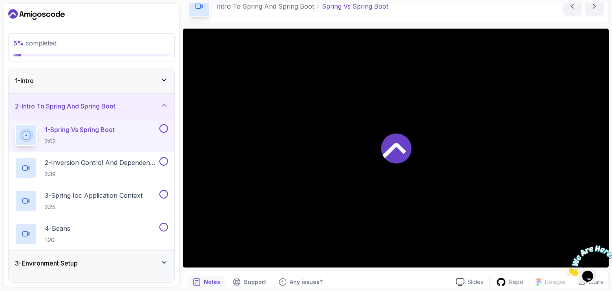
scroll to position [75, 0]
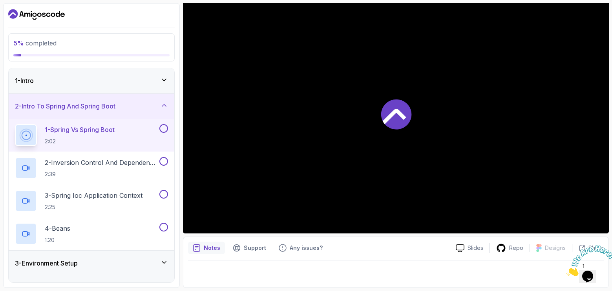
drag, startPoint x: 410, startPoint y: 153, endPoint x: 402, endPoint y: 138, distance: 17.4
click at [410, 150] on div at bounding box center [396, 114] width 426 height 239
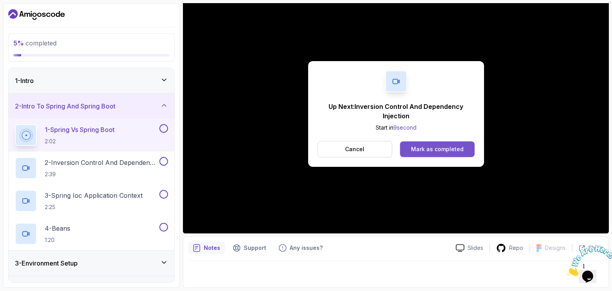
click at [437, 149] on div "Mark as completed" at bounding box center [437, 150] width 53 height 8
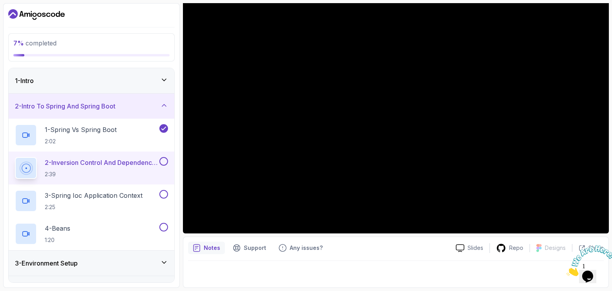
click at [166, 160] on button at bounding box center [163, 161] width 9 height 9
click at [164, 196] on button at bounding box center [163, 194] width 9 height 9
click at [163, 225] on button at bounding box center [163, 227] width 9 height 9
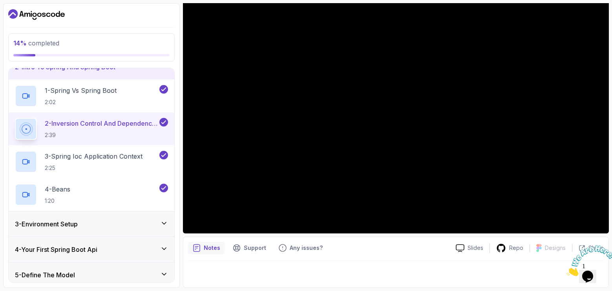
click at [121, 221] on div "3 - Environment Setup" at bounding box center [91, 224] width 153 height 9
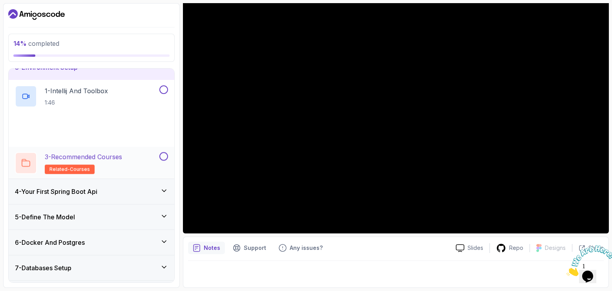
scroll to position [78, 0]
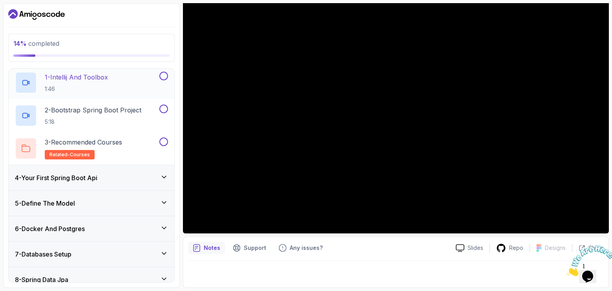
click at [101, 90] on p "1:46" at bounding box center [76, 89] width 63 height 8
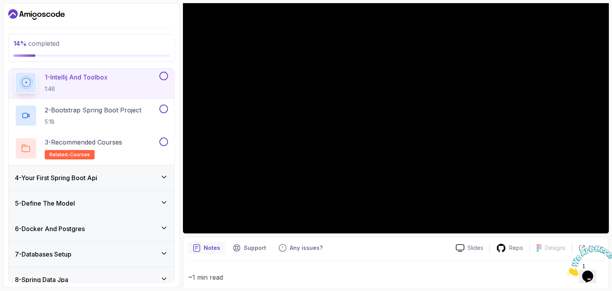
click at [167, 75] on button at bounding box center [163, 76] width 9 height 9
click at [165, 109] on button at bounding box center [163, 109] width 9 height 9
click at [111, 173] on div "4 - Your First Spring Boot Api" at bounding box center [91, 177] width 153 height 9
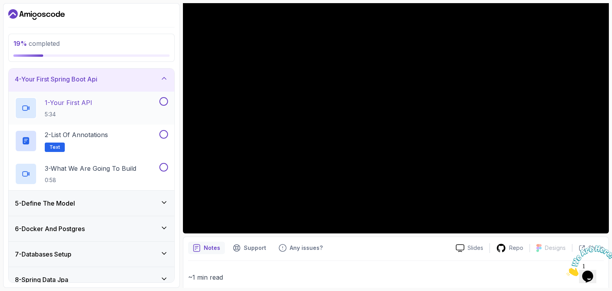
click at [95, 120] on div "1 - Your First API 5:34" at bounding box center [92, 108] width 166 height 33
click at [164, 102] on button at bounding box center [163, 101] width 9 height 9
click at [136, 133] on div "2 - List of Annotations Text" at bounding box center [86, 141] width 143 height 22
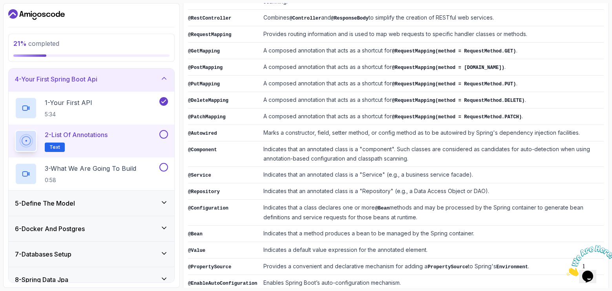
scroll to position [190, 0]
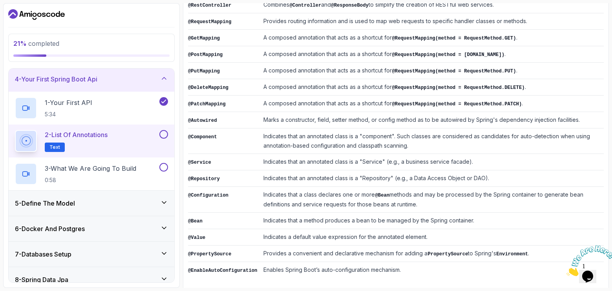
click at [161, 135] on button at bounding box center [163, 134] width 9 height 9
click at [162, 164] on button at bounding box center [163, 167] width 9 height 9
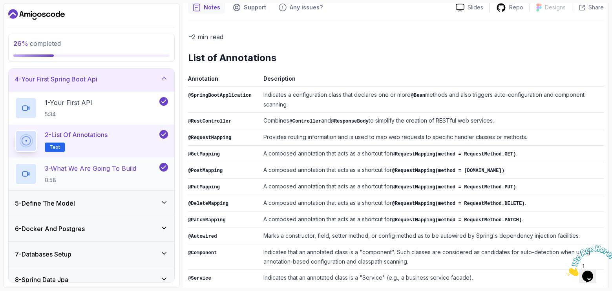
scroll to position [78, 0]
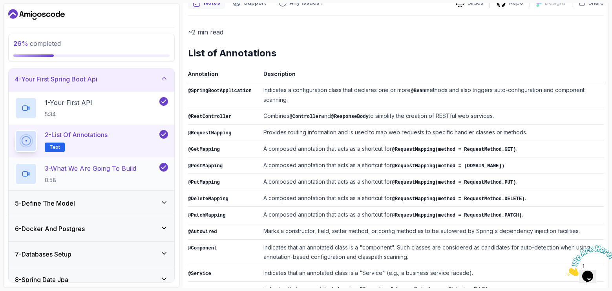
click at [96, 179] on p "0:58" at bounding box center [90, 181] width 91 height 8
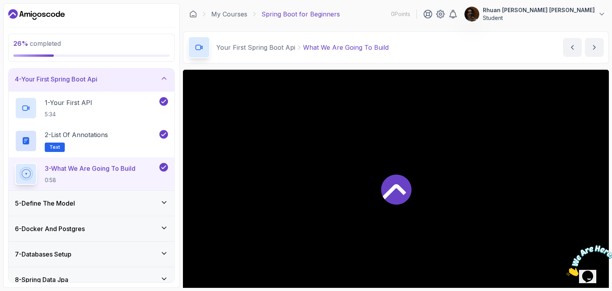
click at [108, 206] on div "5 - Define The Model" at bounding box center [91, 203] width 153 height 9
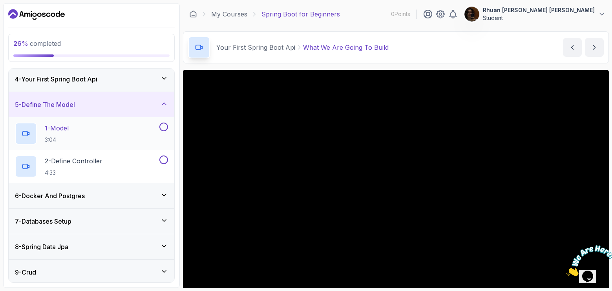
click at [92, 144] on div "1 - Model 3:04" at bounding box center [86, 134] width 143 height 22
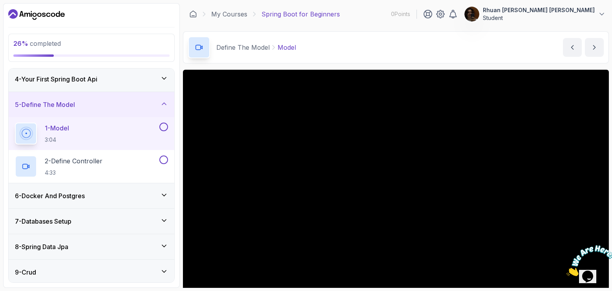
scroll to position [75, 0]
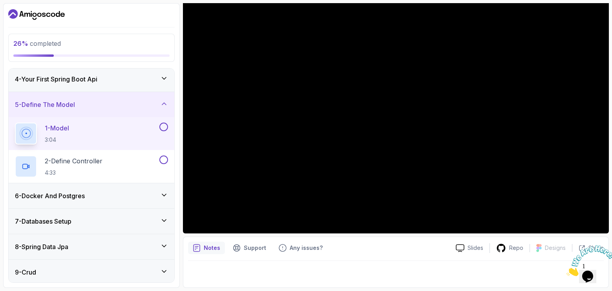
click at [167, 125] on button at bounding box center [163, 127] width 9 height 9
click at [167, 147] on div "1 - Model 3:04" at bounding box center [92, 133] width 166 height 33
click at [166, 156] on button at bounding box center [163, 160] width 9 height 9
click at [102, 176] on p "4:33" at bounding box center [74, 173] width 58 height 8
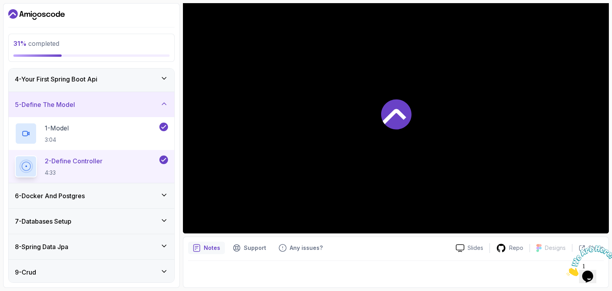
click at [105, 188] on div "6 - Docker And Postgres" at bounding box center [92, 196] width 166 height 25
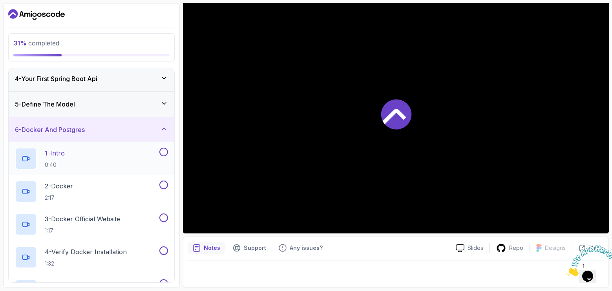
click at [105, 164] on div "1 - Intro 0:40" at bounding box center [86, 159] width 143 height 22
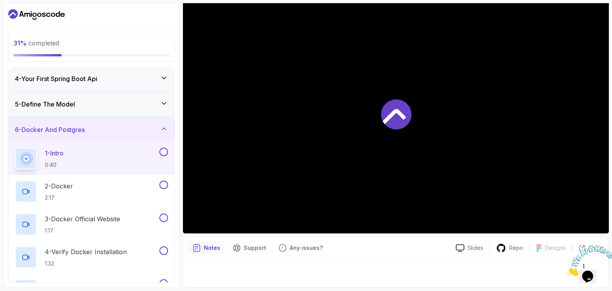
click at [324, 148] on div at bounding box center [396, 114] width 426 height 239
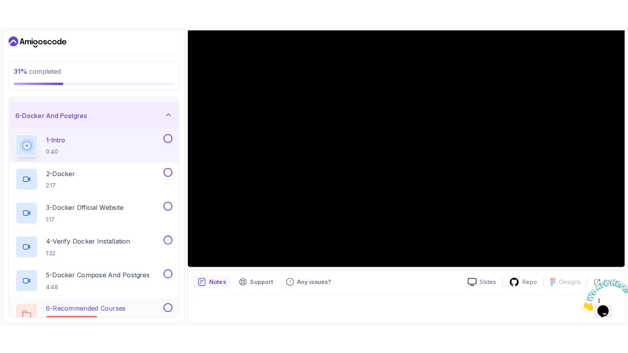
scroll to position [157, 0]
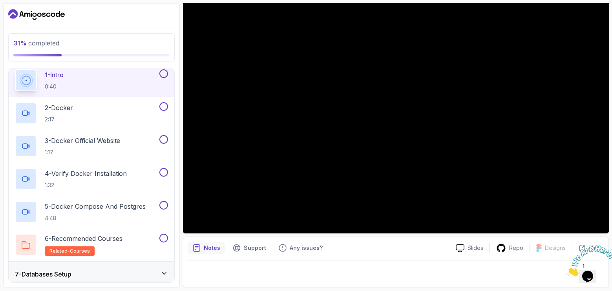
click at [165, 74] on button at bounding box center [163, 73] width 9 height 9
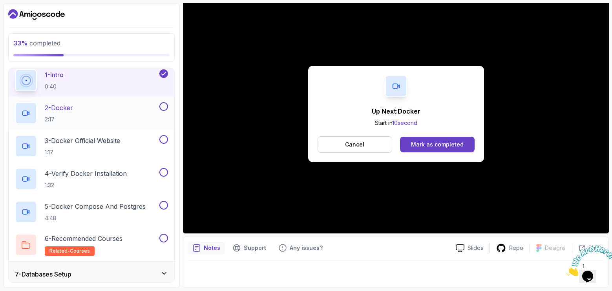
click at [118, 107] on div "2 - Docker 2:17" at bounding box center [86, 113] width 143 height 22
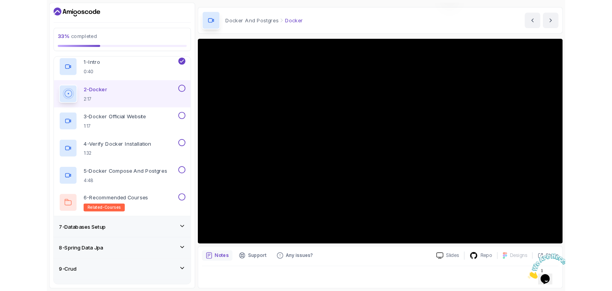
scroll to position [75, 0]
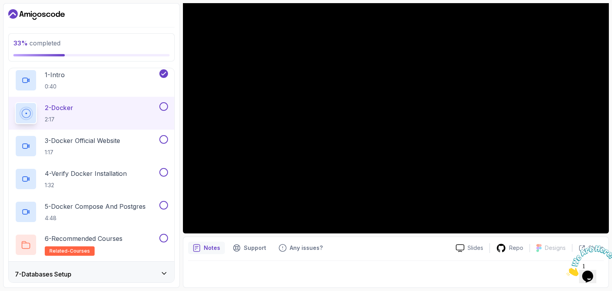
click at [169, 115] on div "2 - Docker 2:17" at bounding box center [92, 113] width 166 height 33
click at [166, 109] on button at bounding box center [163, 106] width 9 height 9
click at [137, 141] on div "3 - Docker Official Website 1:17" at bounding box center [86, 146] width 143 height 22
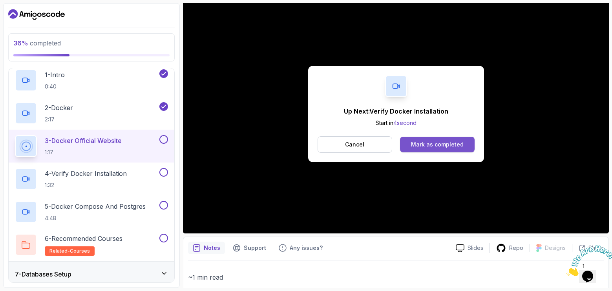
click at [431, 147] on div "Mark as completed" at bounding box center [437, 145] width 53 height 8
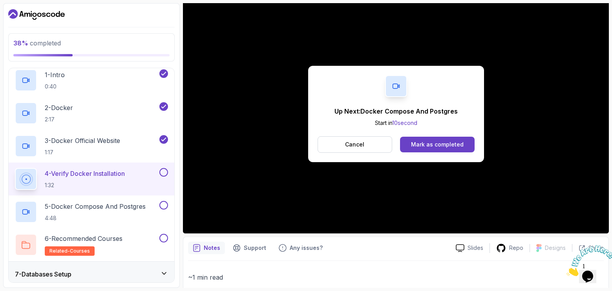
click at [434, 135] on div "Up Next: Docker Compose And Postgres Start in 10 second Cancel Mark as completed" at bounding box center [396, 114] width 176 height 96
click at [434, 141] on div "Mark as completed" at bounding box center [437, 145] width 53 height 8
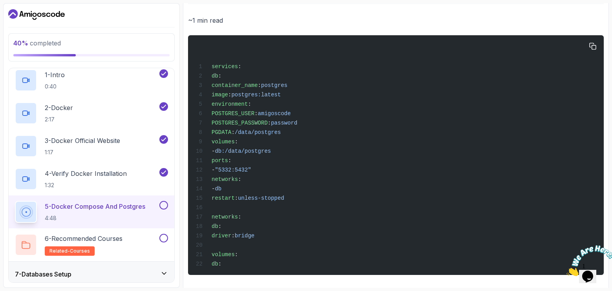
scroll to position [344, 0]
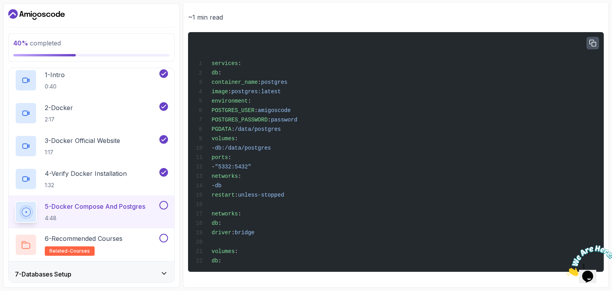
click at [595, 40] on icon "button" at bounding box center [592, 43] width 7 height 7
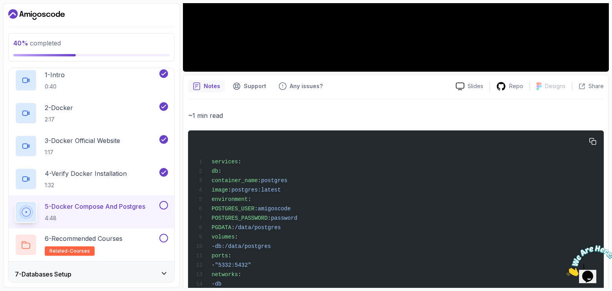
scroll to position [227, 0]
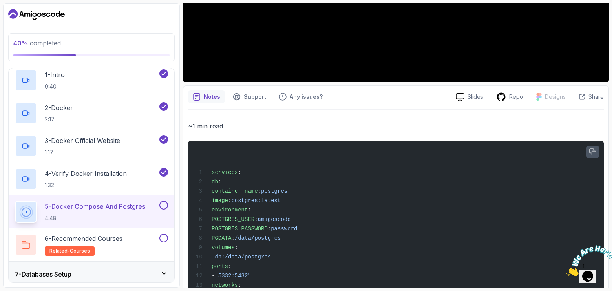
click at [595, 153] on icon "button" at bounding box center [592, 152] width 7 height 7
click at [299, 100] on p "Any issues?" at bounding box center [305, 97] width 33 height 8
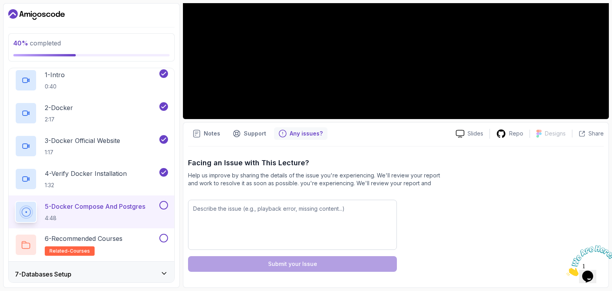
click at [257, 141] on div "Notes Support Any issues? Slides Repo Designs Design not available Share Facing…" at bounding box center [396, 205] width 426 height 166
click at [253, 137] on p "Support" at bounding box center [255, 134] width 22 height 8
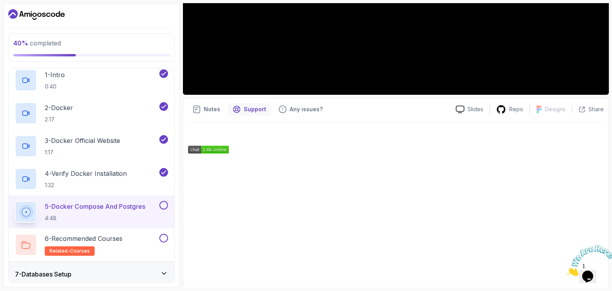
scroll to position [226, 0]
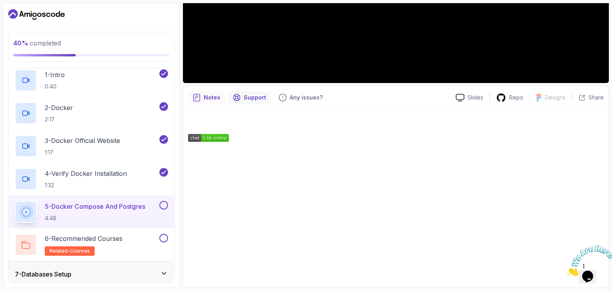
click at [214, 103] on div "Notes" at bounding box center [206, 97] width 37 height 13
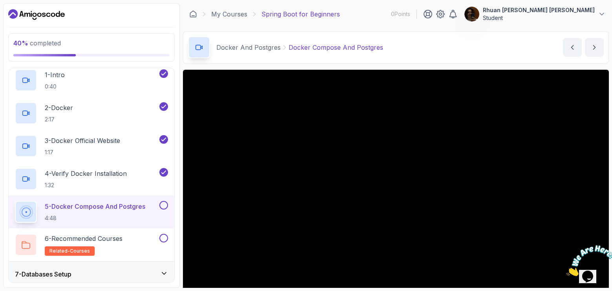
scroll to position [78, 0]
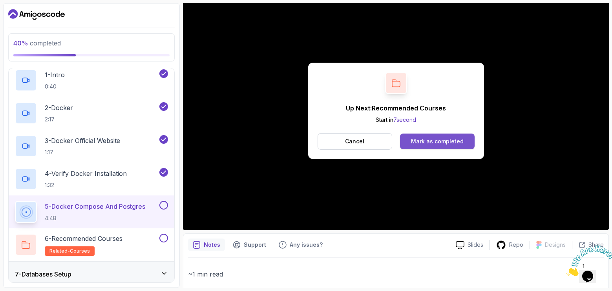
click at [451, 140] on div "Mark as completed" at bounding box center [437, 142] width 53 height 8
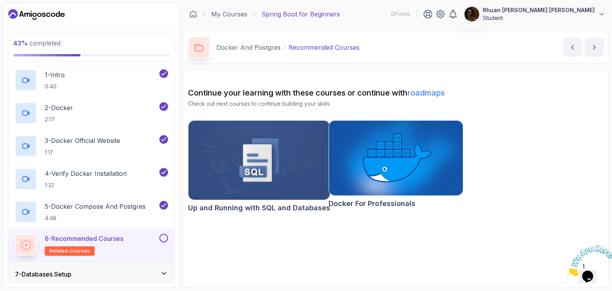
click at [164, 238] on button at bounding box center [163, 238] width 9 height 9
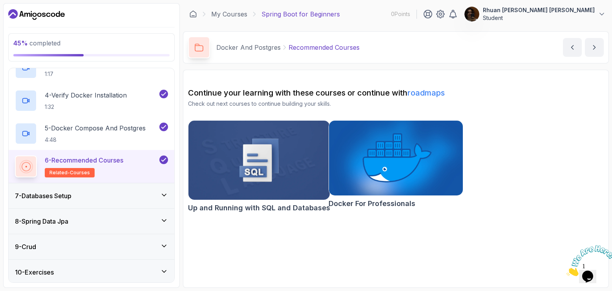
click at [167, 196] on icon at bounding box center [164, 195] width 8 height 8
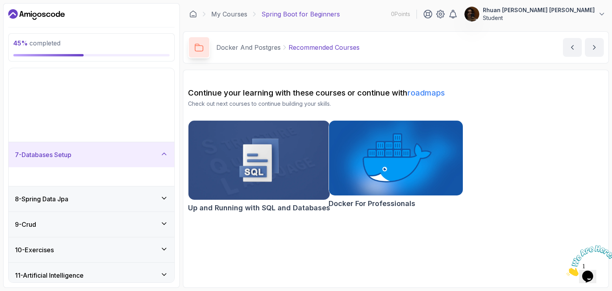
scroll to position [91, 0]
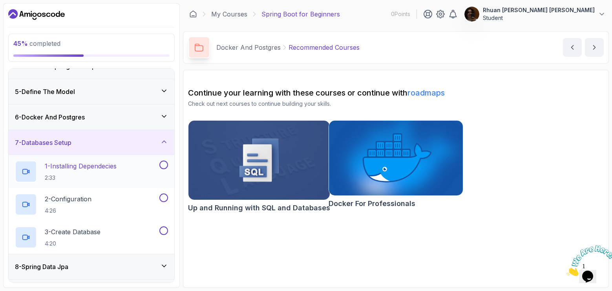
click at [101, 173] on h2 "1 - Installing Dependecies 2:33" at bounding box center [81, 172] width 72 height 20
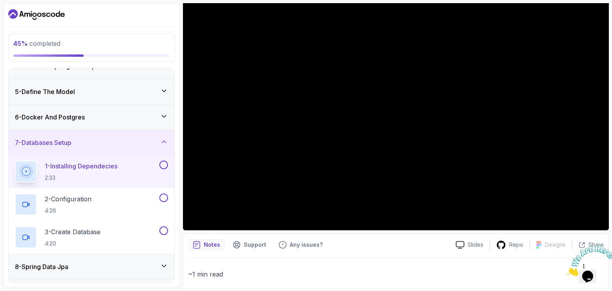
scroll to position [118, 0]
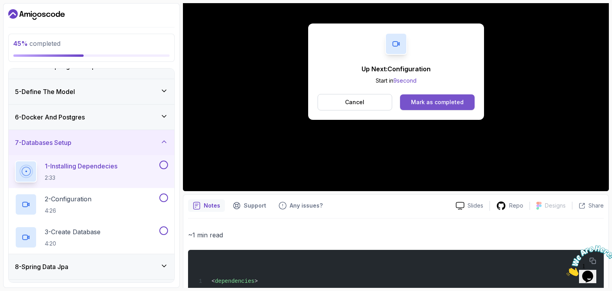
click at [433, 107] on button "Mark as completed" at bounding box center [437, 103] width 74 height 16
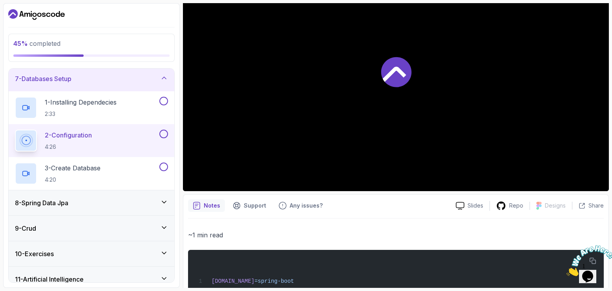
scroll to position [190, 0]
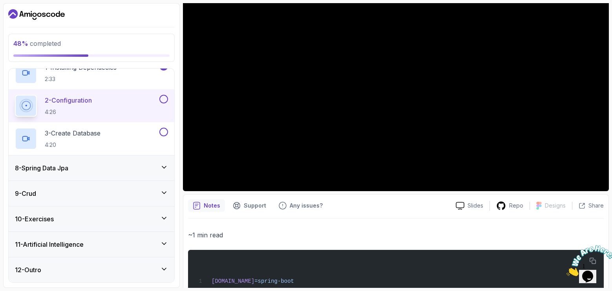
click at [164, 268] on icon at bounding box center [164, 270] width 8 height 8
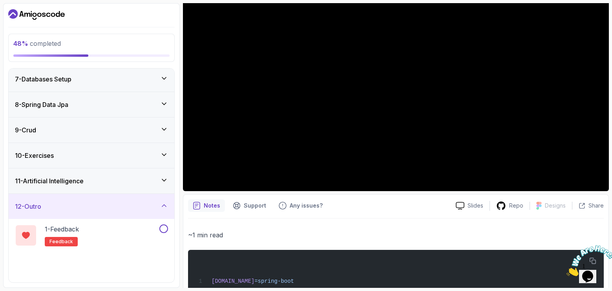
scroll to position [157, 0]
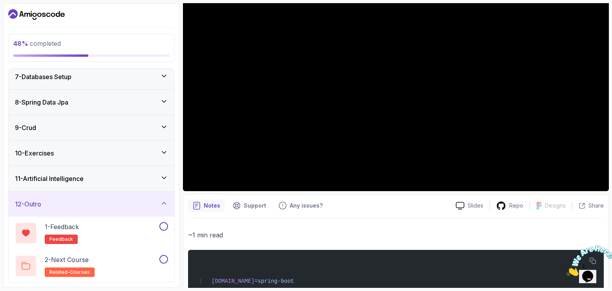
click at [163, 197] on div "12 - Outro" at bounding box center [92, 204] width 166 height 25
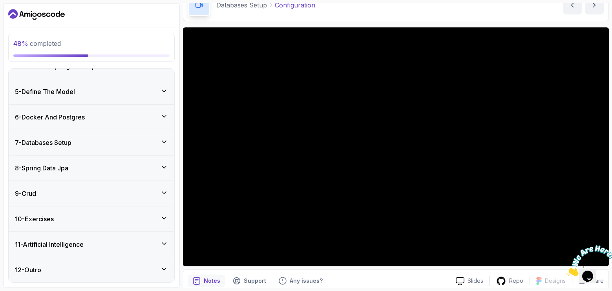
scroll to position [39, 0]
